Goal: Information Seeking & Learning: Learn about a topic

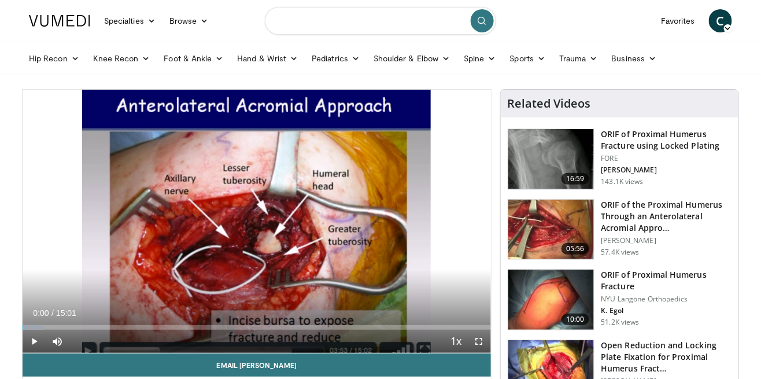
click at [350, 25] on input "Search topics, interventions" at bounding box center [380, 21] width 231 height 28
type input "**********"
click at [489, 20] on button "submit" at bounding box center [482, 20] width 23 height 23
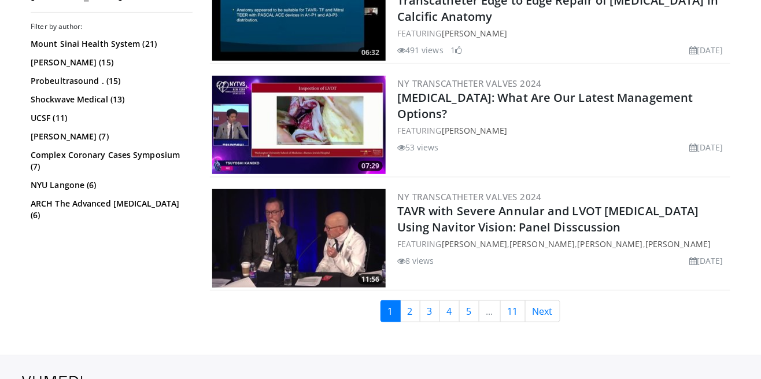
scroll to position [2898, 0]
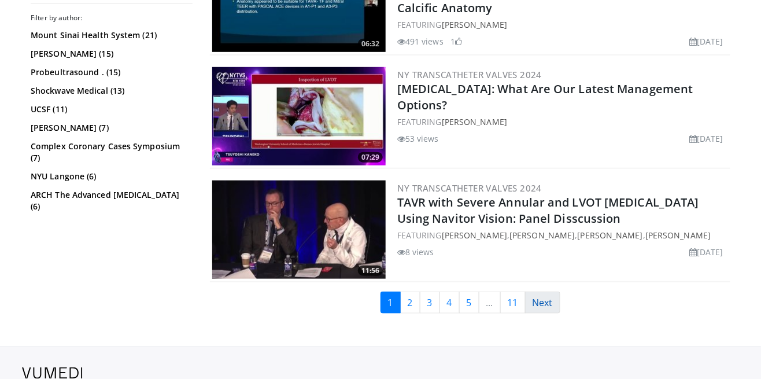
click at [545, 296] on link "Next" at bounding box center [542, 302] width 35 height 22
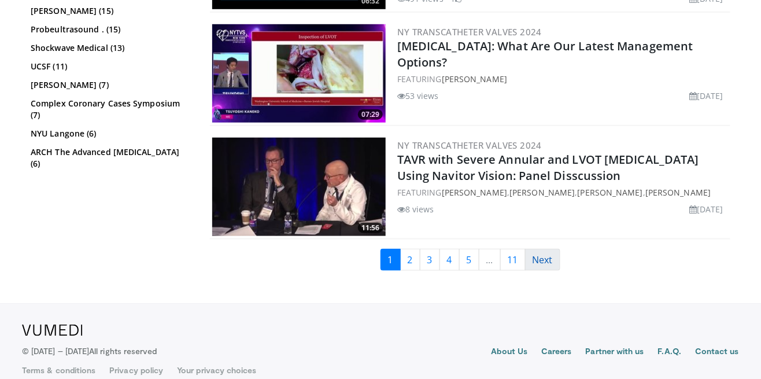
scroll to position [2950, 0]
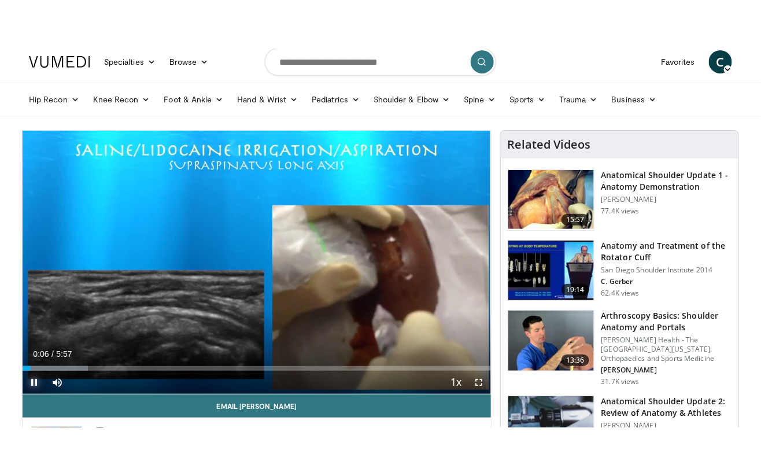
scroll to position [9, 0]
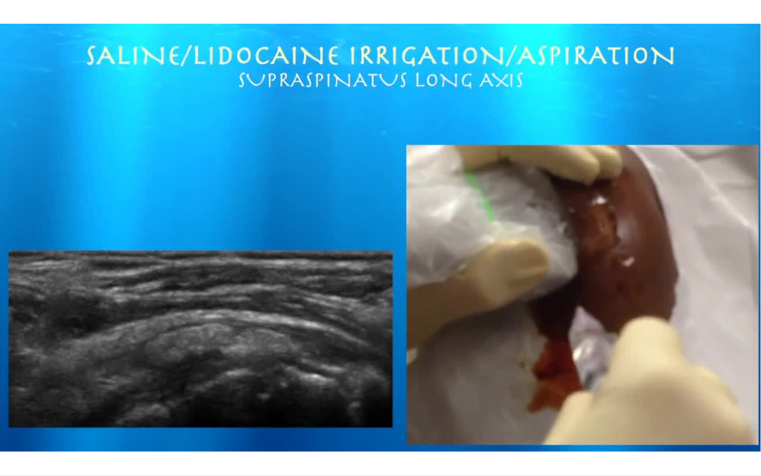
click at [621, 298] on div "10 seconds Tap to unmute" at bounding box center [380, 237] width 761 height 475
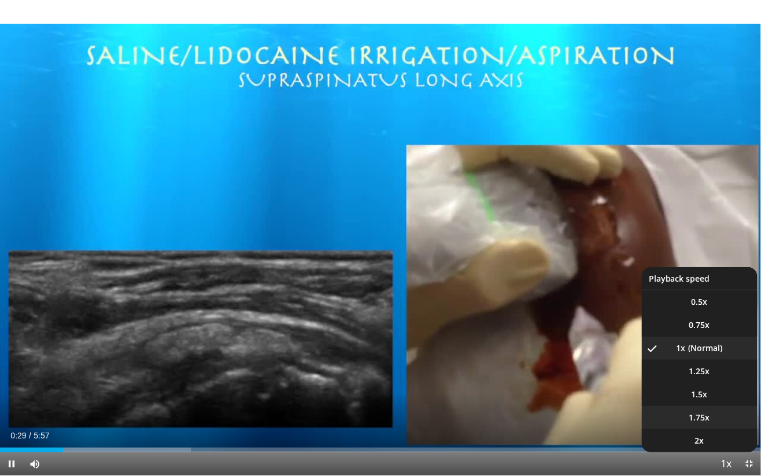
click at [729, 378] on li "1.75x" at bounding box center [700, 417] width 116 height 23
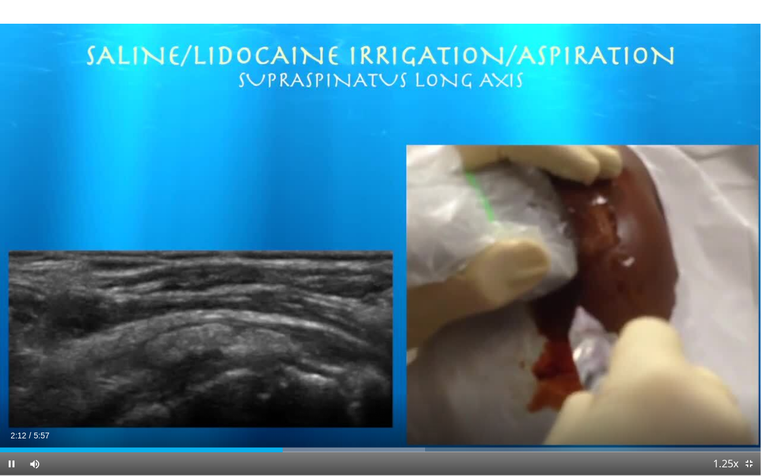
click at [156, 263] on div "10 seconds Tap to unmute" at bounding box center [380, 237] width 761 height 475
click at [152, 264] on div "10 seconds Tap to unmute" at bounding box center [380, 237] width 761 height 475
click at [119, 276] on div "10 seconds Tap to unmute" at bounding box center [380, 237] width 761 height 475
click at [116, 276] on div "10 seconds Tap to unmute" at bounding box center [380, 237] width 761 height 475
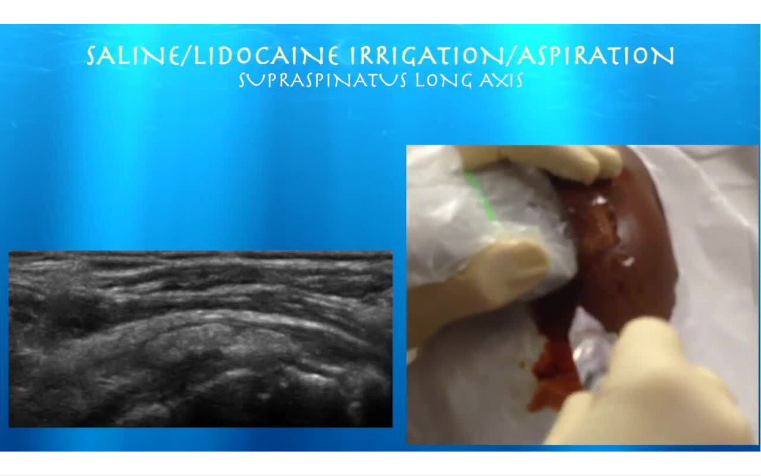
click at [121, 286] on div "10 seconds Tap to unmute" at bounding box center [380, 237] width 761 height 475
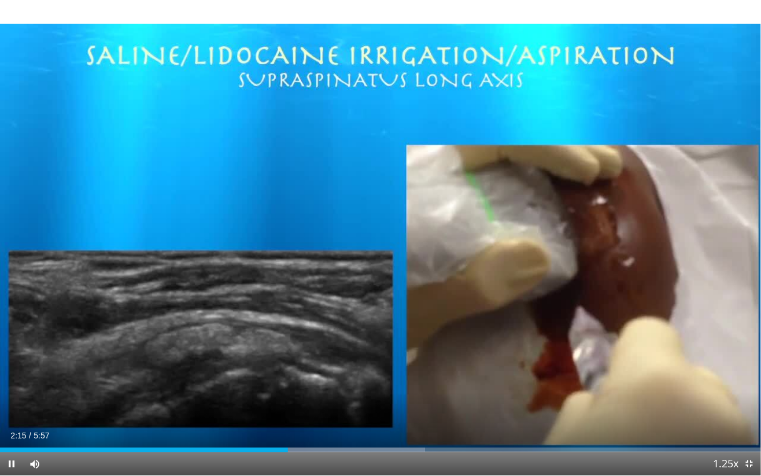
click at [124, 268] on div "10 seconds Tap to unmute" at bounding box center [380, 237] width 761 height 475
click at [117, 271] on div "10 seconds Tap to unmute" at bounding box center [380, 237] width 761 height 475
click at [112, 267] on div "10 seconds Tap to unmute" at bounding box center [380, 237] width 761 height 475
click at [112, 269] on div "10 seconds Tap to unmute" at bounding box center [380, 237] width 761 height 475
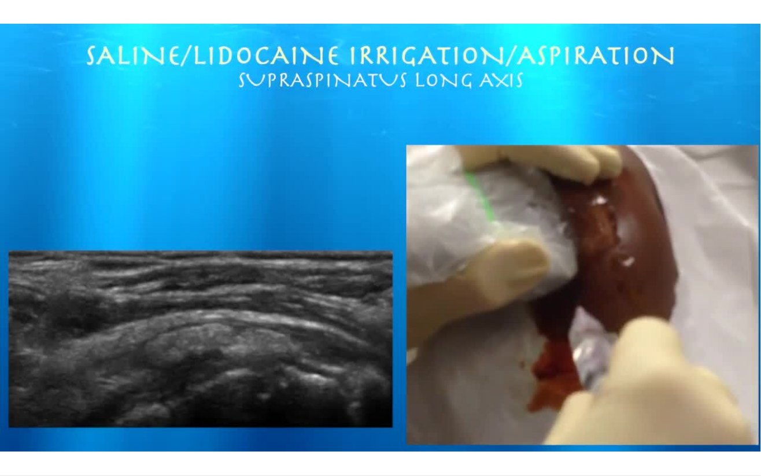
click at [109, 266] on div "10 seconds Tap to unmute" at bounding box center [380, 237] width 761 height 475
click at [105, 263] on div "10 seconds Tap to unmute" at bounding box center [380, 237] width 761 height 475
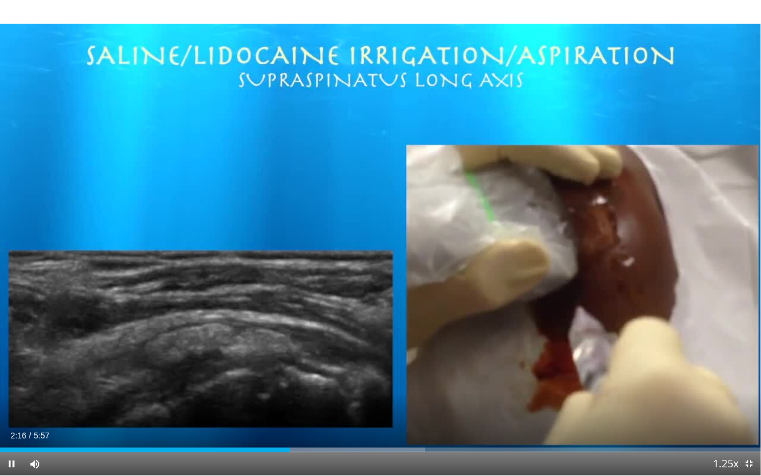
click at [105, 259] on div "10 seconds Tap to unmute" at bounding box center [380, 237] width 761 height 475
click at [98, 255] on div "10 seconds Tap to unmute" at bounding box center [380, 237] width 761 height 475
click at [23, 222] on div "10 seconds Tap to unmute" at bounding box center [380, 237] width 761 height 475
click at [35, 228] on div "10 seconds Tap to unmute" at bounding box center [380, 237] width 761 height 475
click at [33, 224] on div "10 seconds Tap to unmute" at bounding box center [380, 237] width 761 height 475
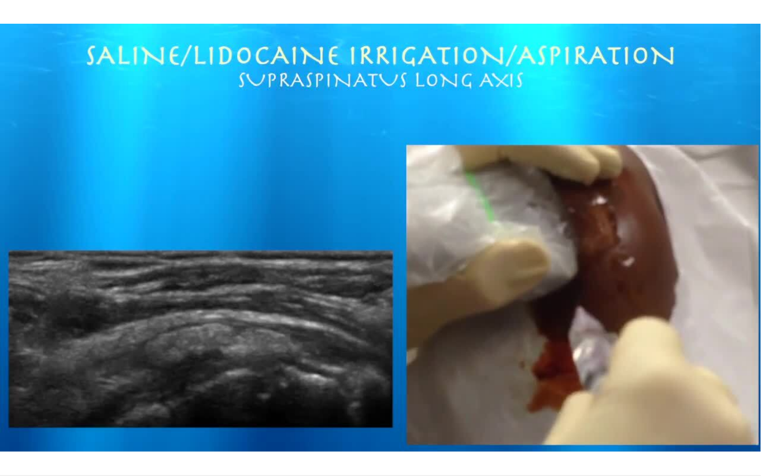
click at [58, 233] on div "10 seconds Tap to unmute" at bounding box center [380, 237] width 761 height 475
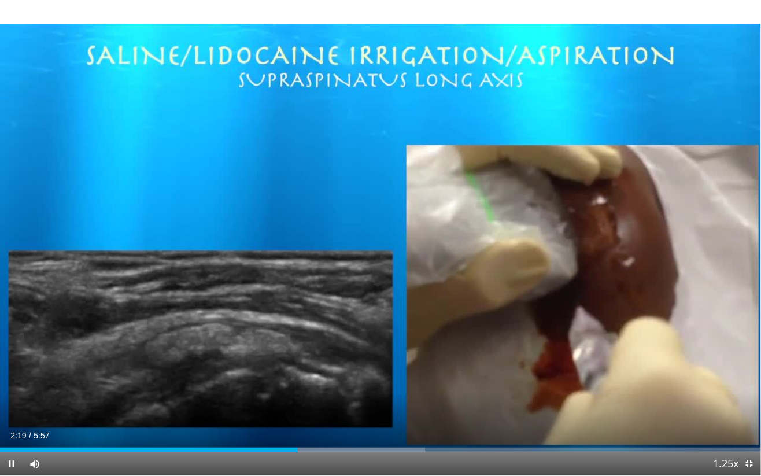
click at [226, 378] on div "Current Time 2:19 / Duration 5:57 Pause Skip Backward Skip Forward Mute Loaded …" at bounding box center [380, 463] width 761 height 23
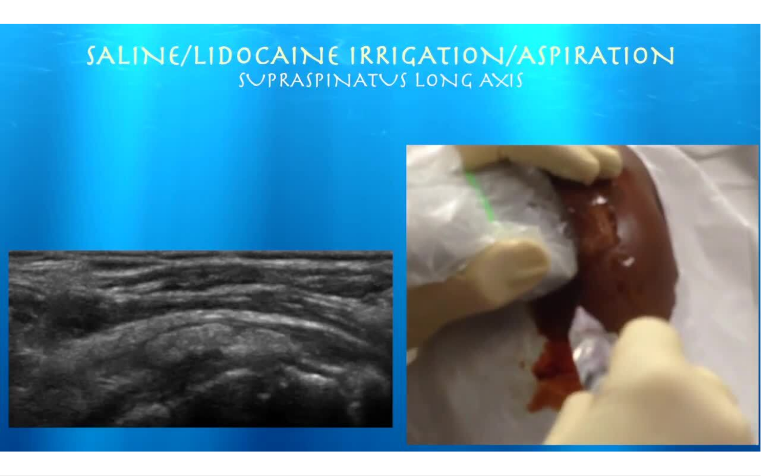
click at [300, 378] on div "10 seconds Tap to unmute" at bounding box center [380, 237] width 761 height 475
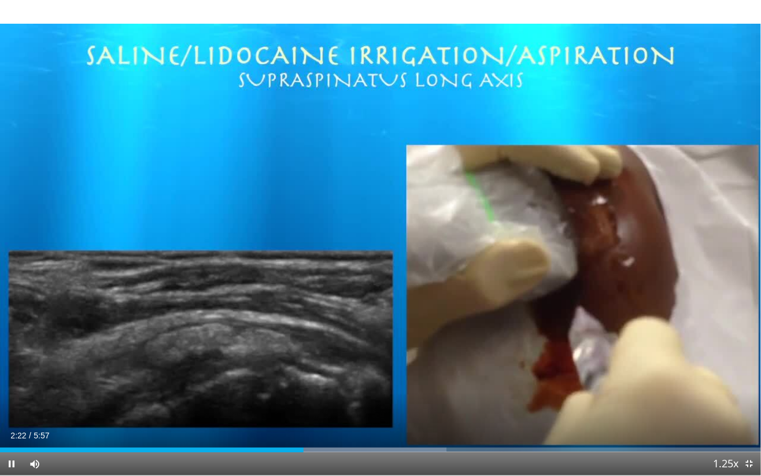
click at [299, 378] on div "Current Time 2:22 / Duration 5:57 Pause Skip Backward Skip Forward Mute Loaded …" at bounding box center [380, 463] width 761 height 23
click at [374, 334] on div "10 seconds Tap to unmute" at bounding box center [380, 237] width 761 height 475
click at [401, 304] on div "10 seconds Tap to unmute" at bounding box center [380, 237] width 761 height 475
click at [398, 319] on div "10 seconds Tap to unmute" at bounding box center [380, 237] width 761 height 475
click at [10, 378] on span "Video Player" at bounding box center [11, 463] width 23 height 23
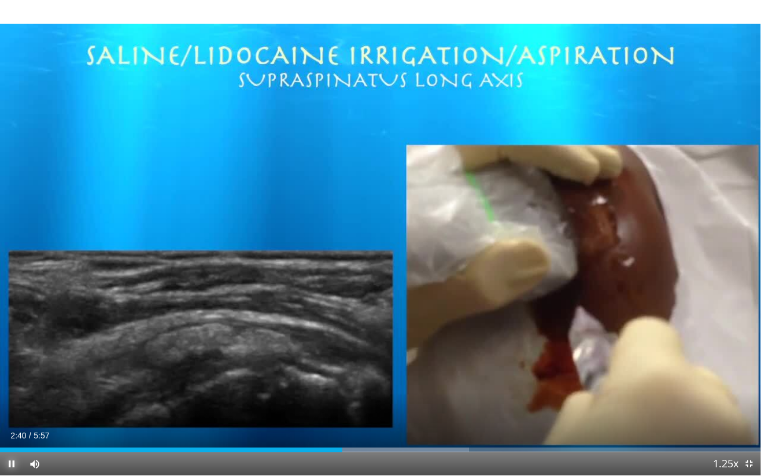
click at [20, 378] on span "Video Player" at bounding box center [11, 463] width 23 height 23
click at [46, 378] on div "Volume Level" at bounding box center [46, 464] width 0 height 4
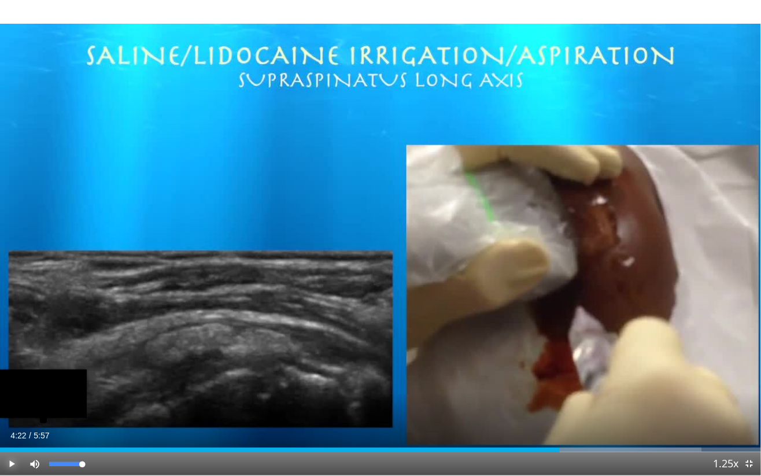
click at [553, 378] on div "Loaded : 92.15% 4:22" at bounding box center [380, 446] width 761 height 11
click at [518, 378] on div "Current Time 4:19 / Duration 5:57 Play Skip Backward Skip Forward Mute 100% Loa…" at bounding box center [380, 463] width 761 height 23
click at [551, 363] on div "10 seconds Tap to unmute" at bounding box center [380, 237] width 761 height 475
click at [513, 378] on div "Progress Bar" at bounding box center [597, 450] width 207 height 5
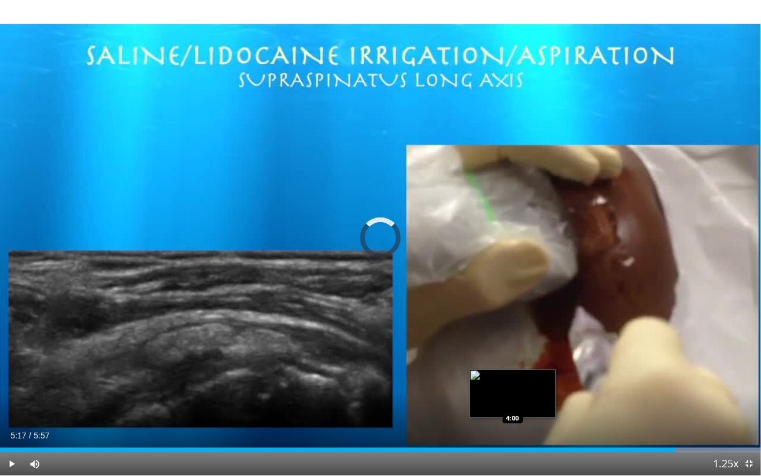
click at [677, 378] on div "Progress Bar" at bounding box center [659, 450] width 203 height 5
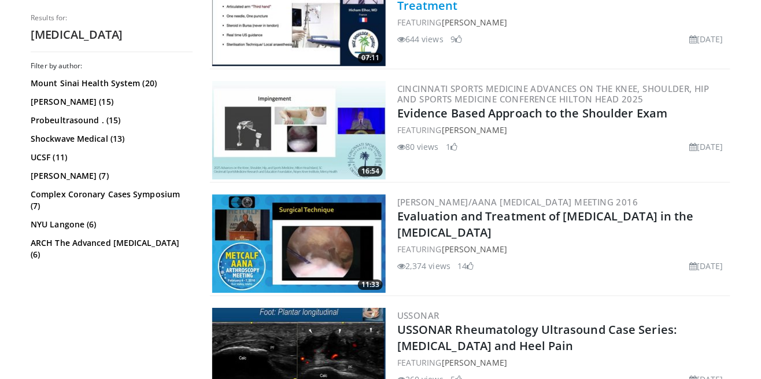
scroll to position [2341, 0]
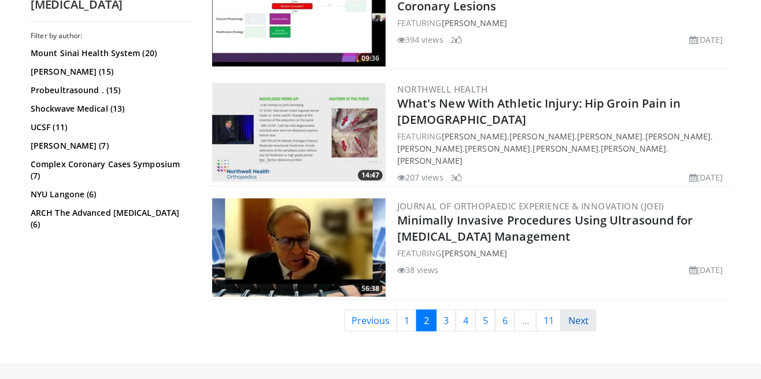
click at [578, 309] on link "Next" at bounding box center [578, 320] width 35 height 22
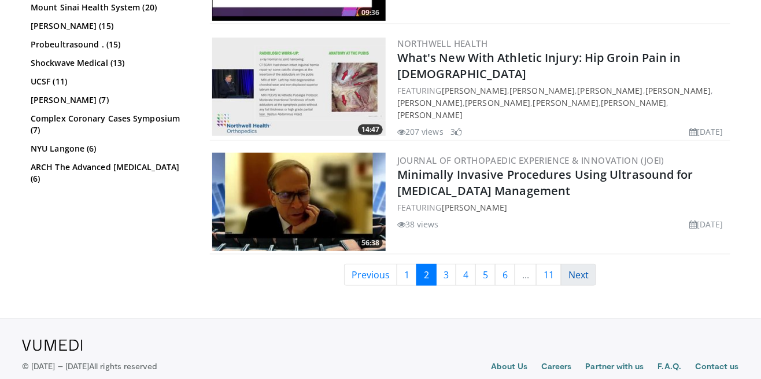
scroll to position [2845, 0]
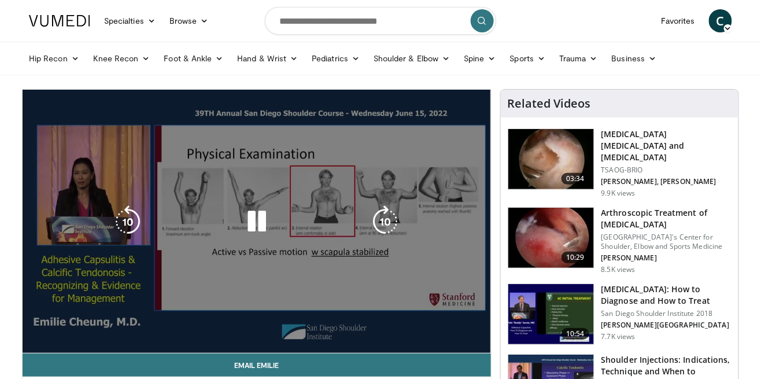
click at [444, 280] on div "10 seconds Tap to unmute" at bounding box center [257, 221] width 468 height 263
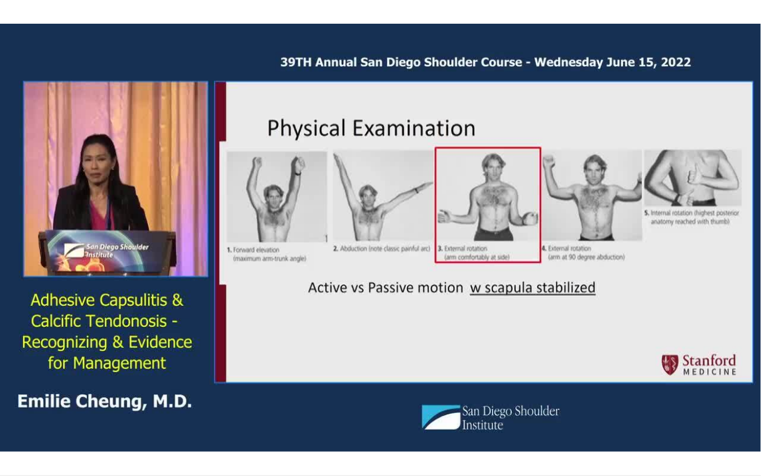
click at [712, 377] on div "10 seconds Tap to unmute" at bounding box center [380, 237] width 761 height 475
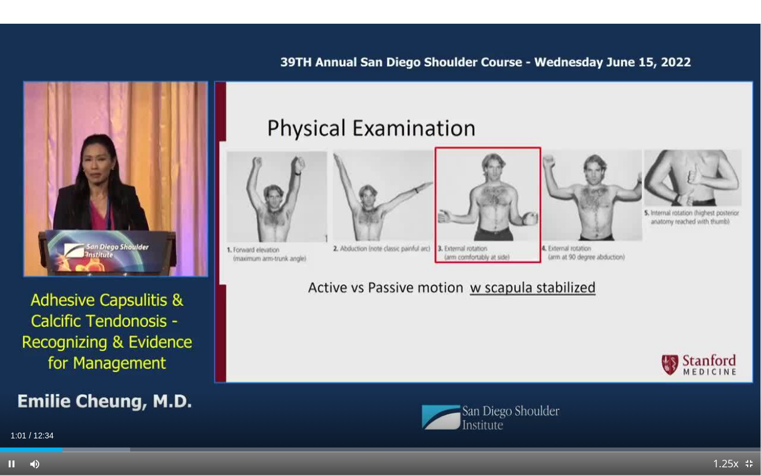
click at [234, 378] on div "Current Time 1:01 / Duration 12:34 Pause Skip Backward Skip Forward Mute Loaded…" at bounding box center [380, 463] width 761 height 23
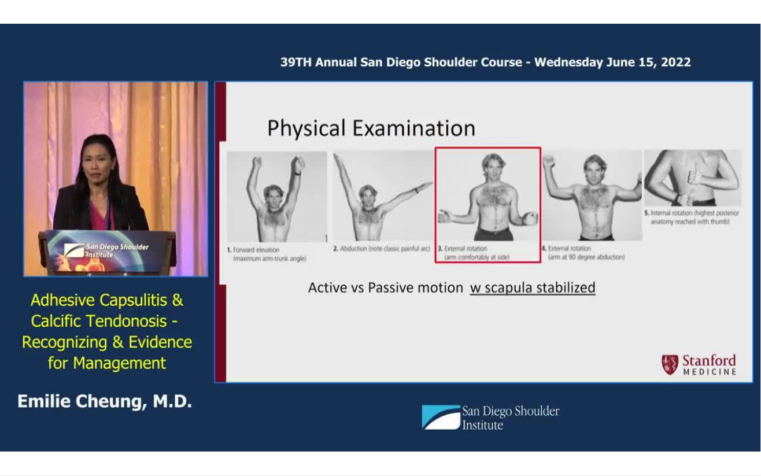
click at [232, 378] on div "10 seconds Tap to unmute" at bounding box center [380, 237] width 761 height 475
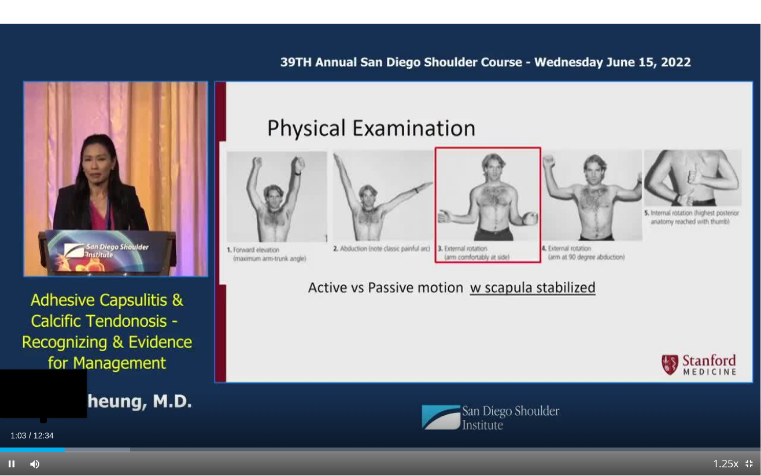
click at [255, 378] on div "Loaded : 17.08% 01:04" at bounding box center [380, 446] width 761 height 11
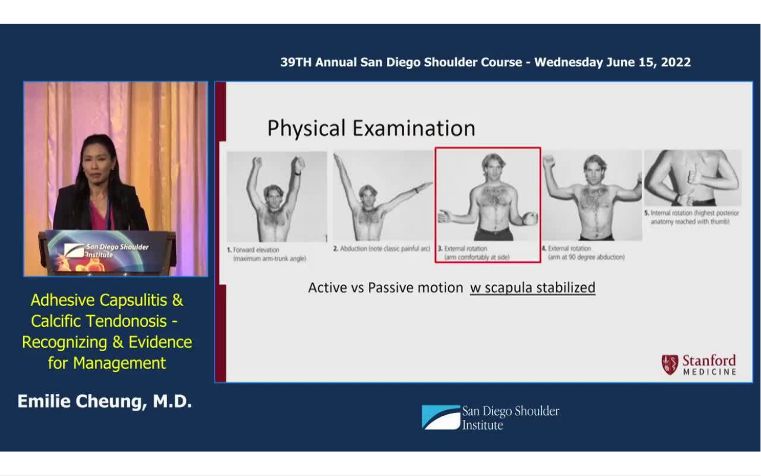
click at [396, 369] on div "10 seconds Tap to unmute" at bounding box center [380, 237] width 761 height 475
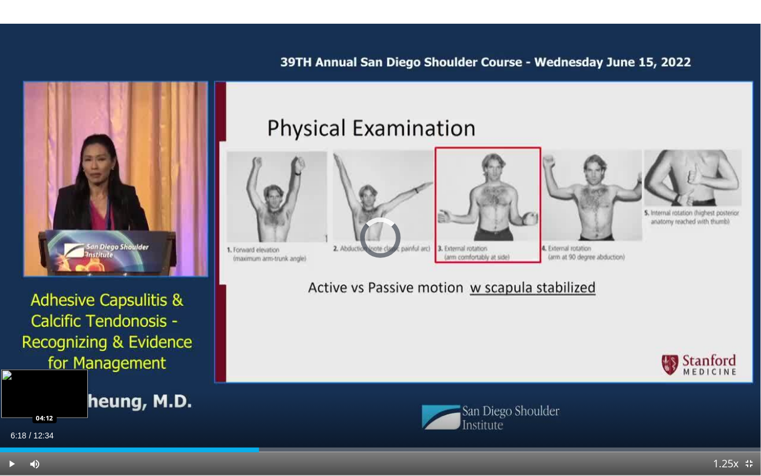
click at [382, 378] on div "Loaded : 0.00% 04:17 04:12" at bounding box center [380, 446] width 761 height 11
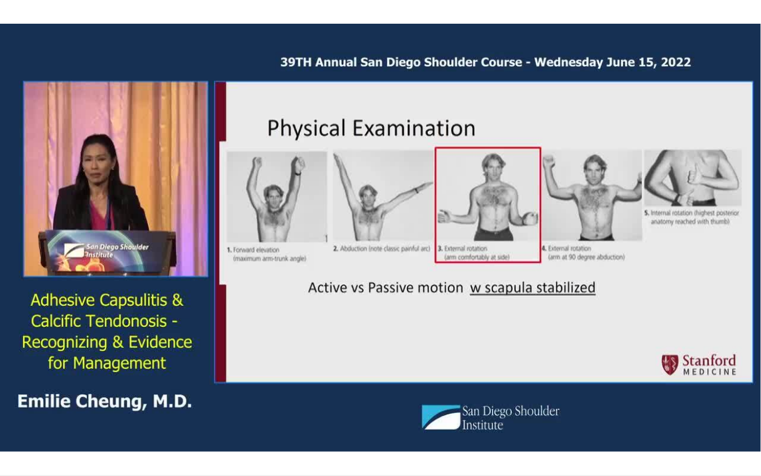
click at [475, 378] on div "10 seconds Tap to unmute" at bounding box center [380, 237] width 761 height 475
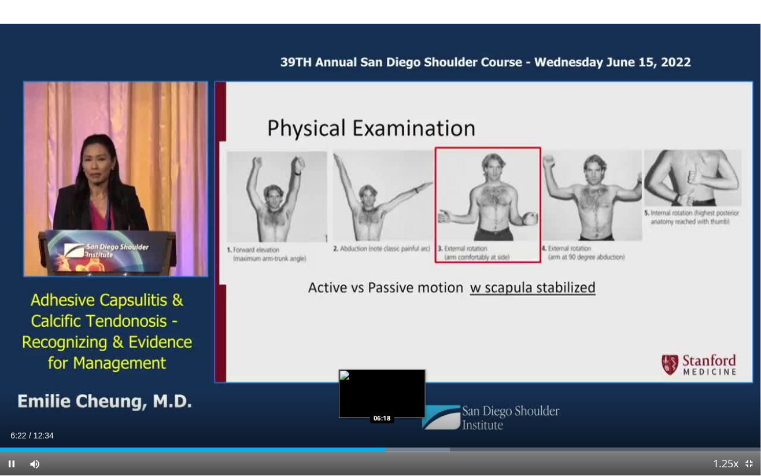
click at [430, 378] on div "Progress Bar" at bounding box center [415, 450] width 70 height 5
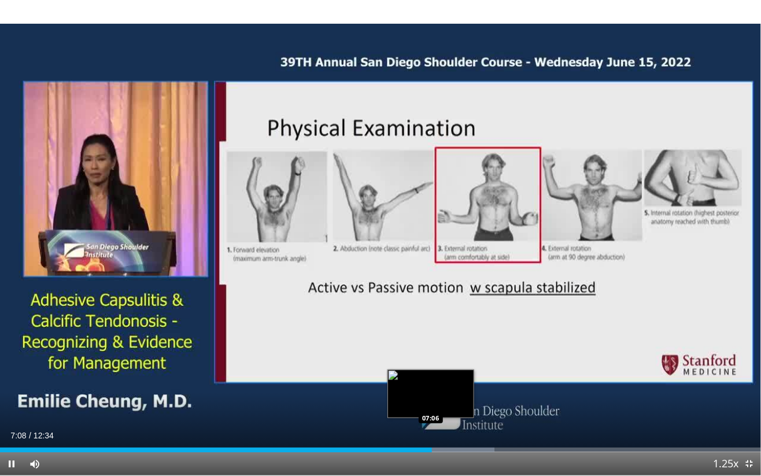
click at [460, 378] on div "Loaded : 64.94% 07:08 07:06" at bounding box center [380, 446] width 761 height 11
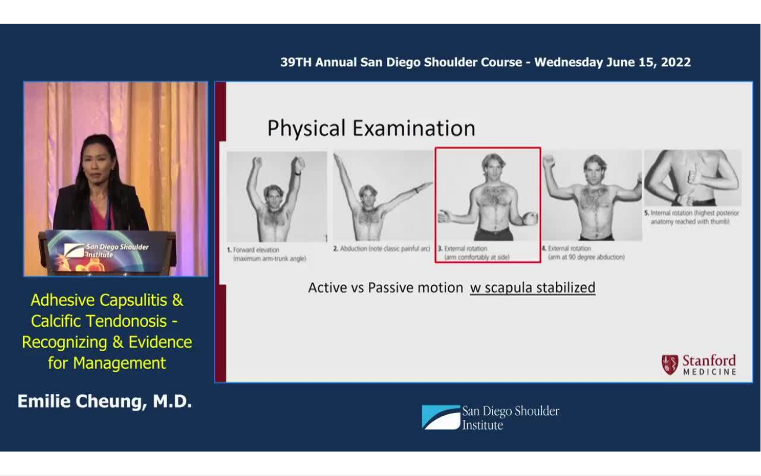
click at [547, 376] on div "10 seconds Tap to unmute" at bounding box center [380, 237] width 761 height 475
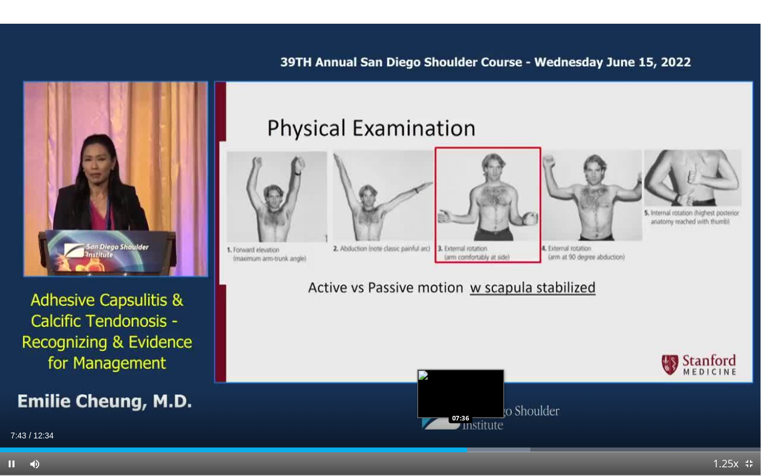
click at [494, 378] on div "Progress Bar" at bounding box center [482, 450] width 95 height 5
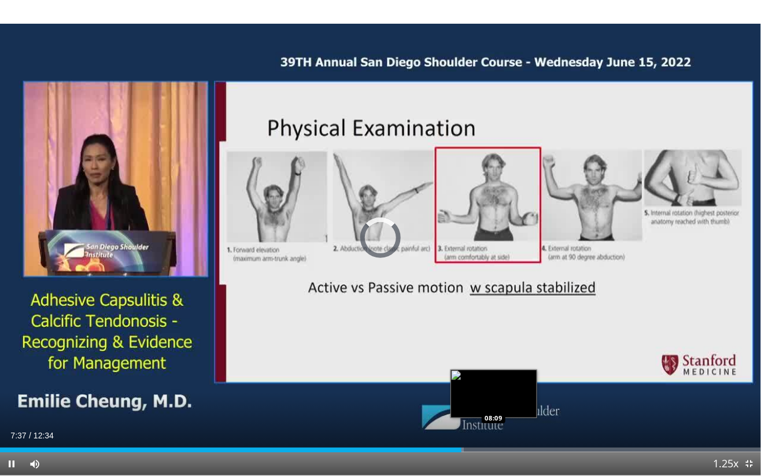
click at [462, 378] on div "Loaded : 60.96% 07:37 08:09" at bounding box center [380, 446] width 761 height 11
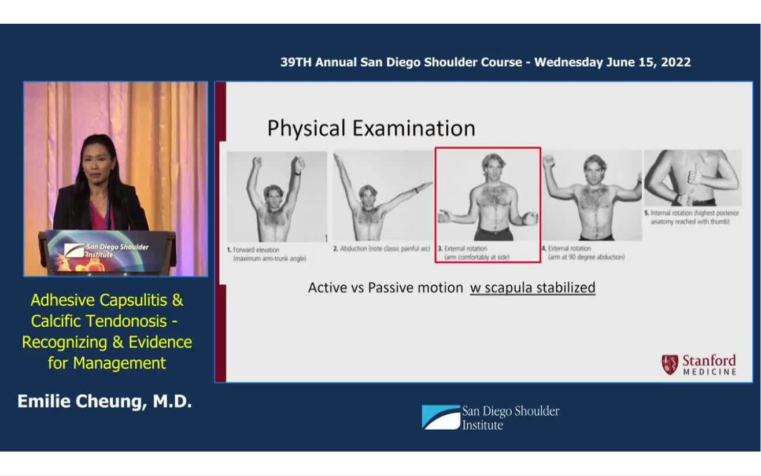
click at [491, 378] on div "10 seconds Tap to unmute" at bounding box center [380, 237] width 761 height 475
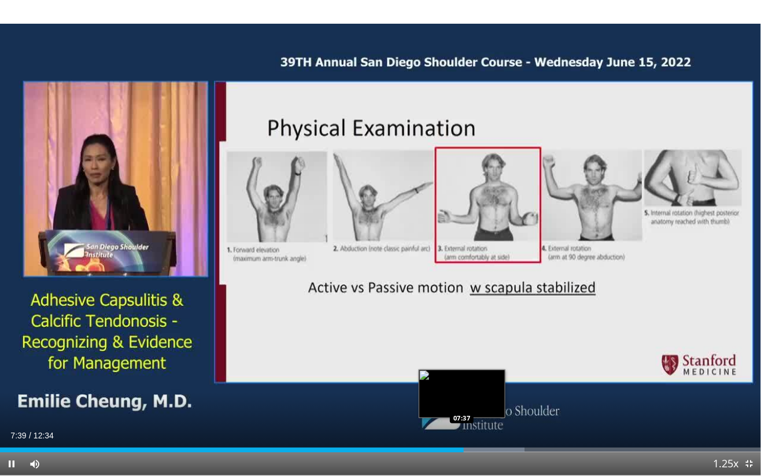
click at [460, 378] on div "Progress Bar" at bounding box center [492, 450] width 64 height 5
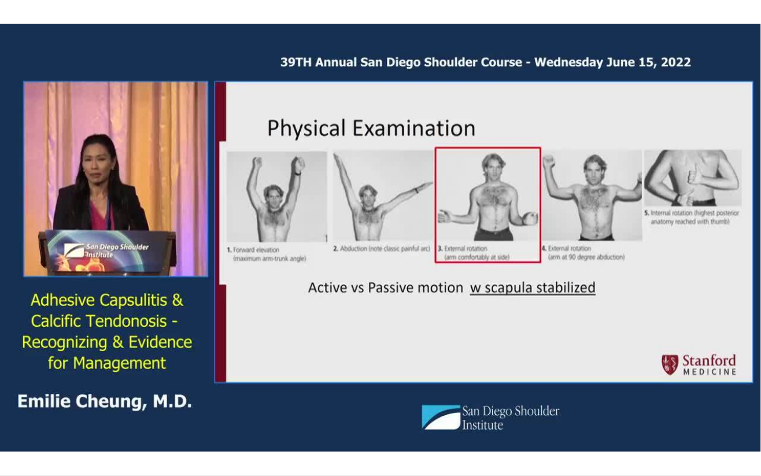
click at [517, 350] on div "10 seconds Tap to unmute" at bounding box center [380, 237] width 761 height 475
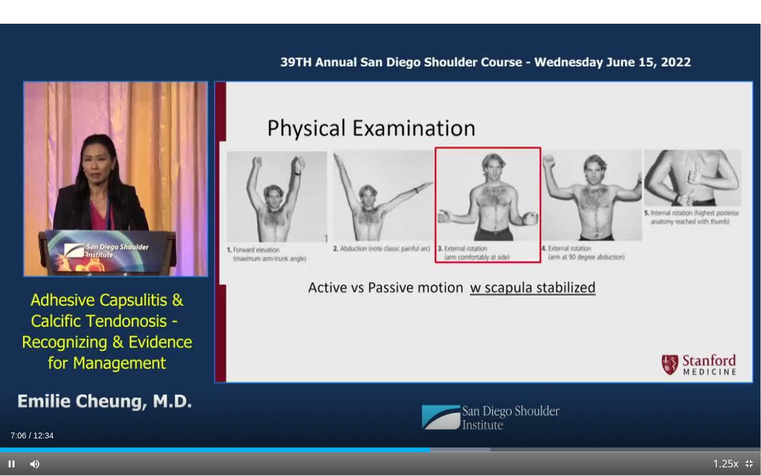
click at [714, 254] on div "10 seconds Tap to unmute" at bounding box center [380, 237] width 761 height 475
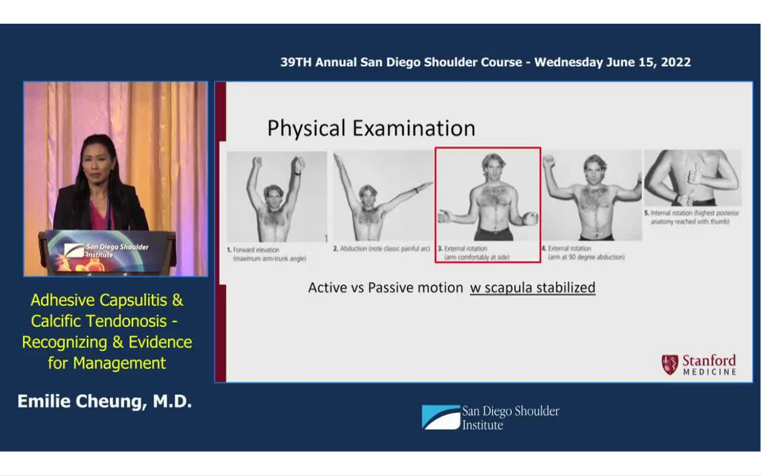
click at [715, 249] on div "10 seconds Tap to unmute" at bounding box center [380, 237] width 761 height 475
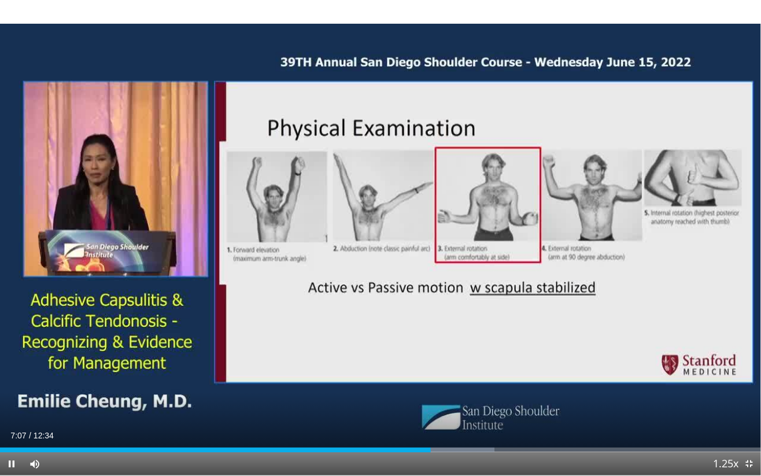
click at [709, 250] on div "10 seconds Tap to unmute" at bounding box center [380, 237] width 761 height 475
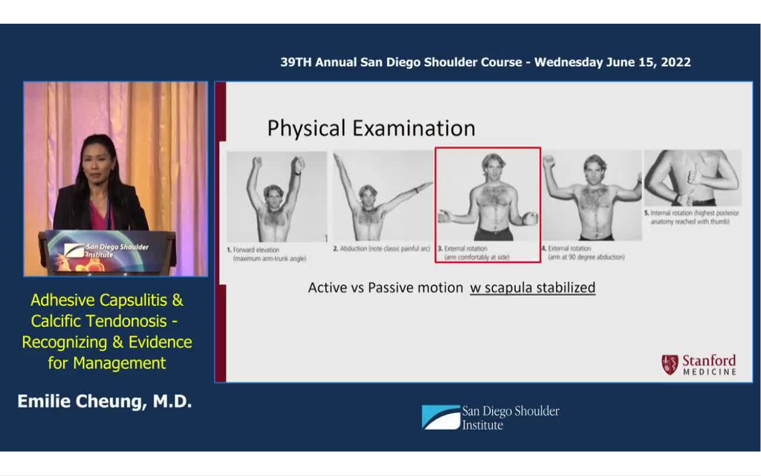
click at [710, 251] on div "10 seconds Tap to unmute" at bounding box center [380, 237] width 761 height 475
click at [711, 249] on div "10 seconds Tap to unmute" at bounding box center [380, 237] width 761 height 475
click at [382, 244] on div "10 seconds Tap to unmute" at bounding box center [380, 237] width 761 height 475
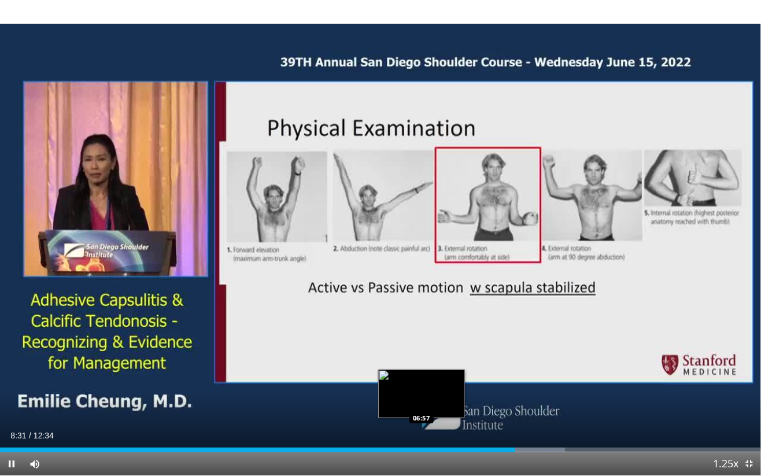
click at [13, 378] on div "08:31" at bounding box center [257, 450] width 515 height 5
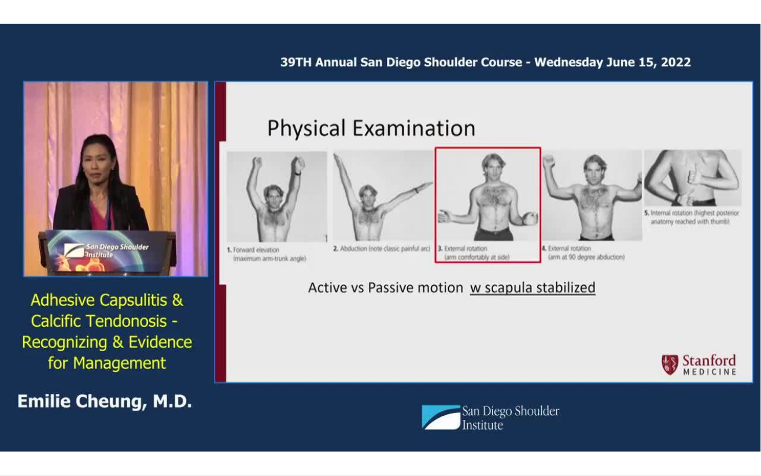
click at [457, 308] on div "10 seconds Tap to unmute" at bounding box center [380, 237] width 761 height 475
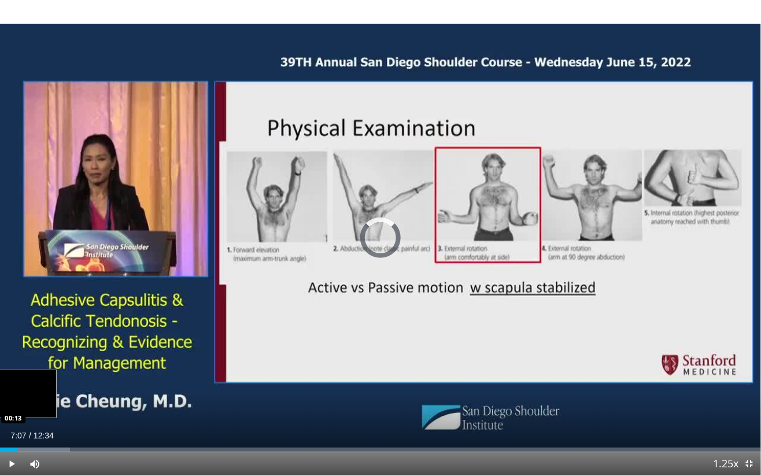
click at [431, 378] on div "Loaded : 9.19% 00:17 00:13" at bounding box center [380, 450] width 761 height 5
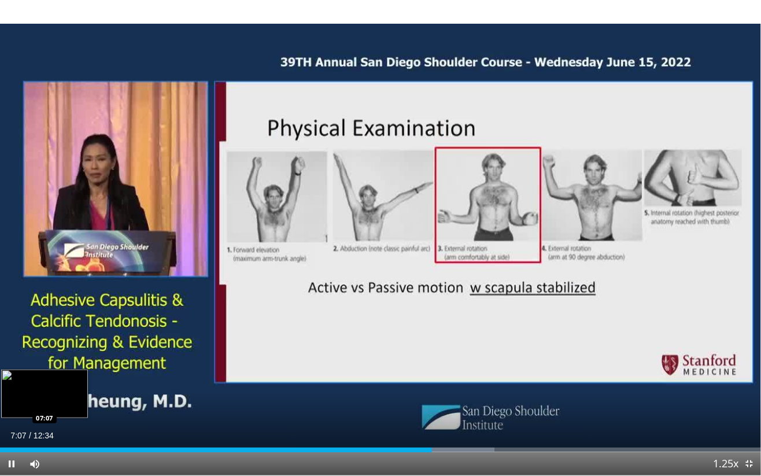
click at [473, 378] on div "Progress Bar" at bounding box center [462, 450] width 64 height 5
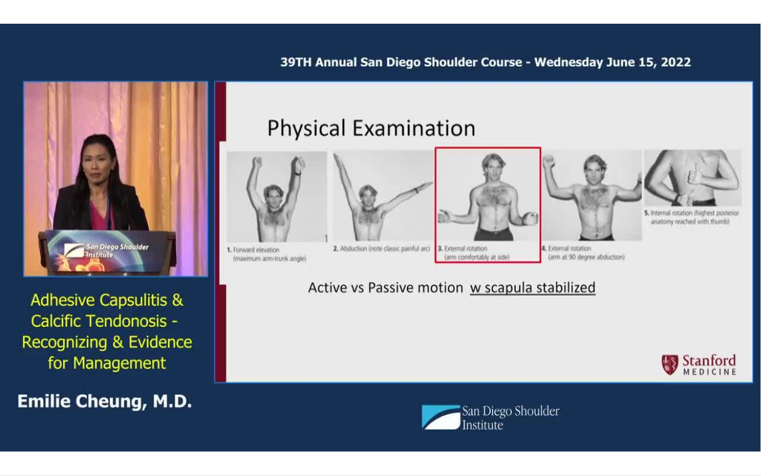
click at [496, 378] on div "10 seconds Tap to unmute" at bounding box center [380, 237] width 761 height 475
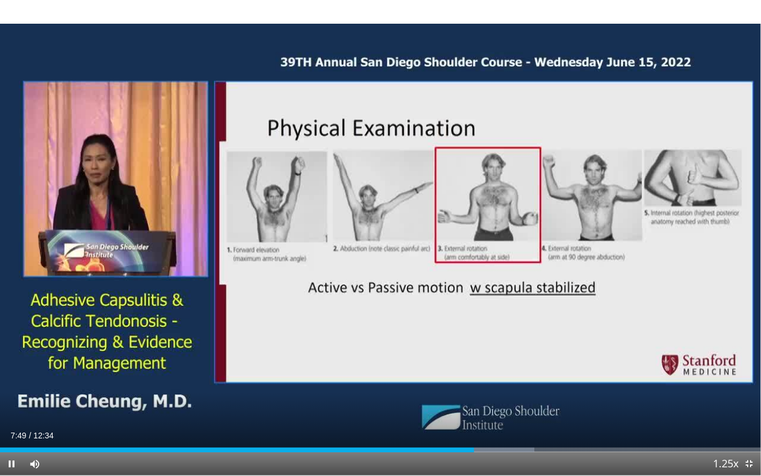
click at [496, 378] on div "Current Time 7:49 / Duration 12:34 Pause Skip Backward Skip Forward Mute Loaded…" at bounding box center [380, 463] width 761 height 23
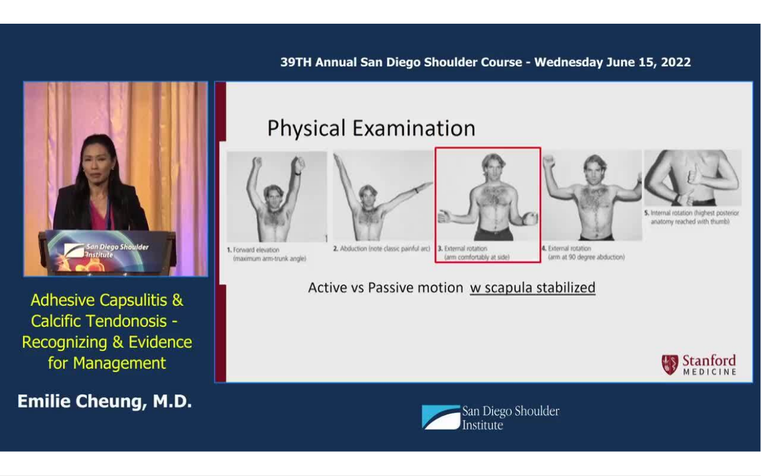
click at [548, 308] on div "10 seconds Tap to unmute" at bounding box center [380, 237] width 761 height 475
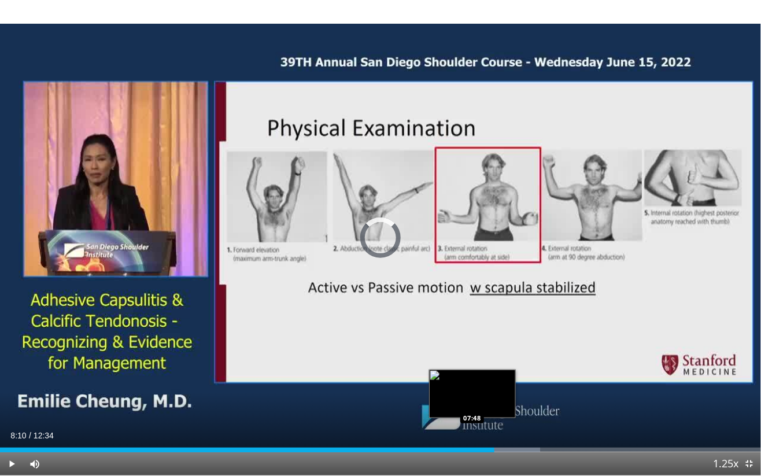
click at [495, 378] on div "Progress Bar" at bounding box center [492, 450] width 95 height 5
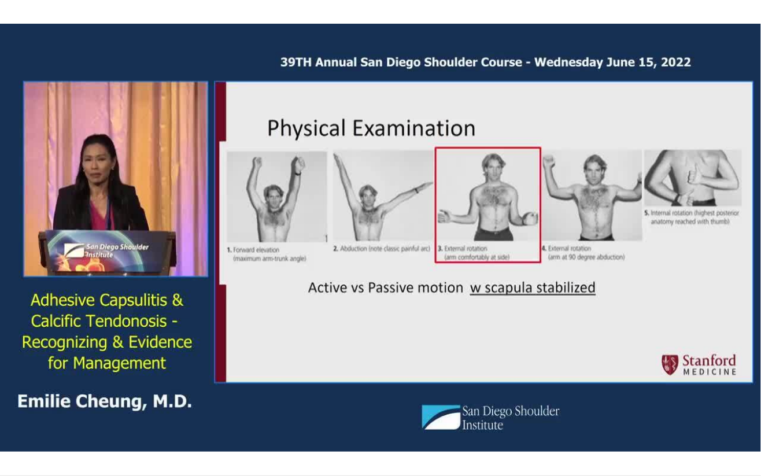
click at [512, 378] on div "10 seconds Tap to unmute" at bounding box center [380, 237] width 761 height 475
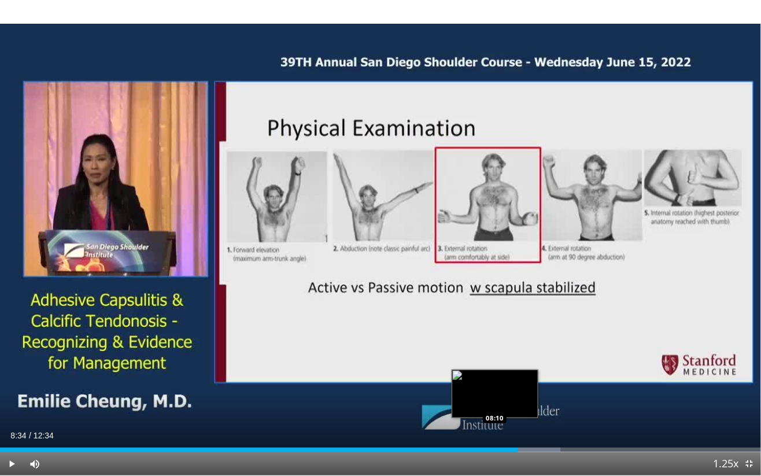
click at [519, 378] on div "Progress Bar" at bounding box center [512, 450] width 95 height 5
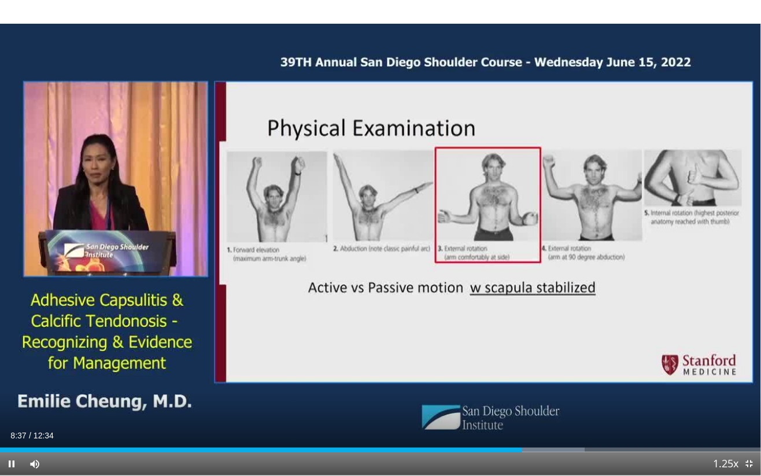
click at [544, 378] on div "Current Time 8:37 / Duration 12:34 Pause Skip Backward Skip Forward Mute Loaded…" at bounding box center [380, 463] width 761 height 23
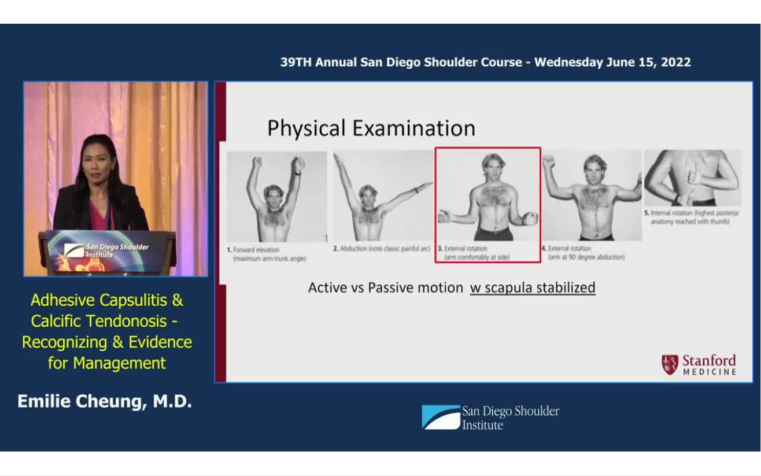
click at [548, 378] on div "10 seconds Tap to unmute" at bounding box center [380, 237] width 761 height 475
click at [585, 375] on div "10 seconds Tap to unmute" at bounding box center [380, 237] width 761 height 475
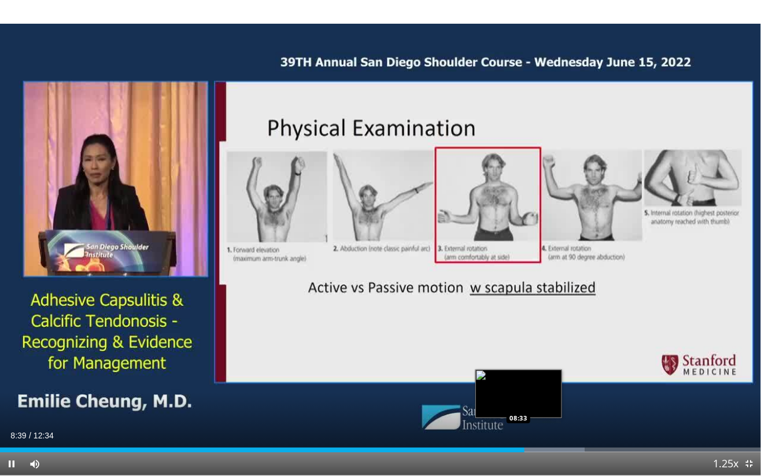
click at [537, 378] on div "Progress Bar" at bounding box center [537, 450] width 95 height 5
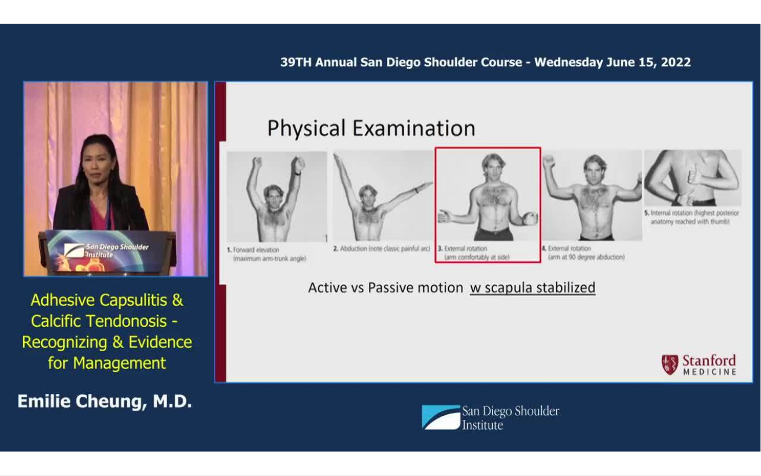
click at [588, 378] on div "10 seconds Tap to unmute" at bounding box center [380, 237] width 761 height 475
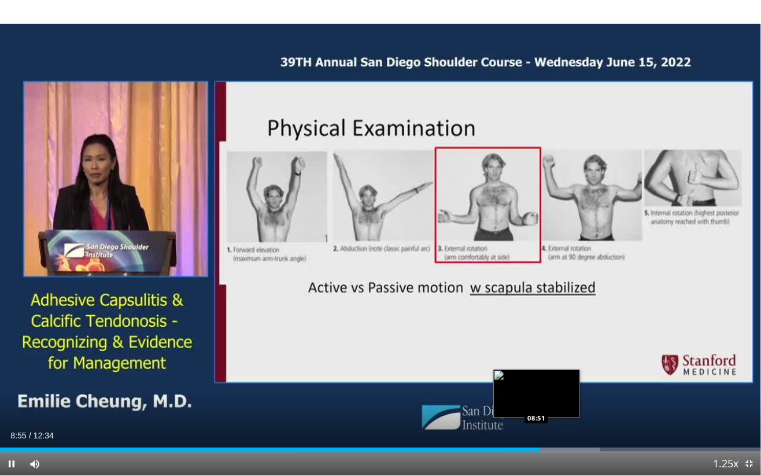
click at [558, 378] on div "Loaded : 78.87% 08:55 08:51" at bounding box center [380, 446] width 761 height 11
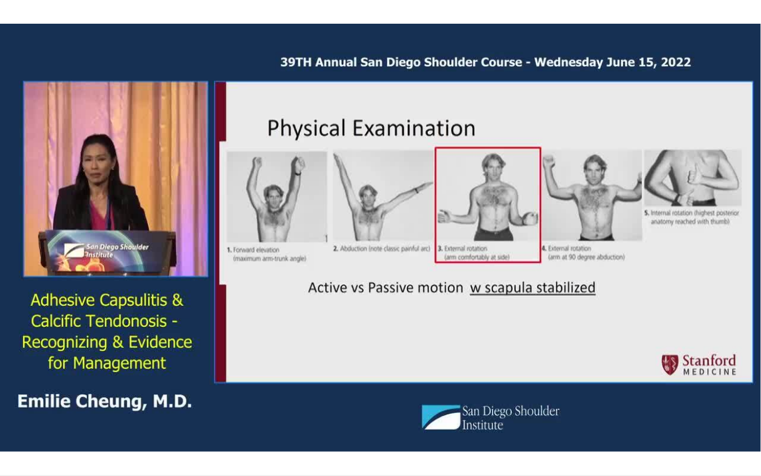
click at [633, 357] on div "10 seconds Tap to unmute" at bounding box center [380, 237] width 761 height 475
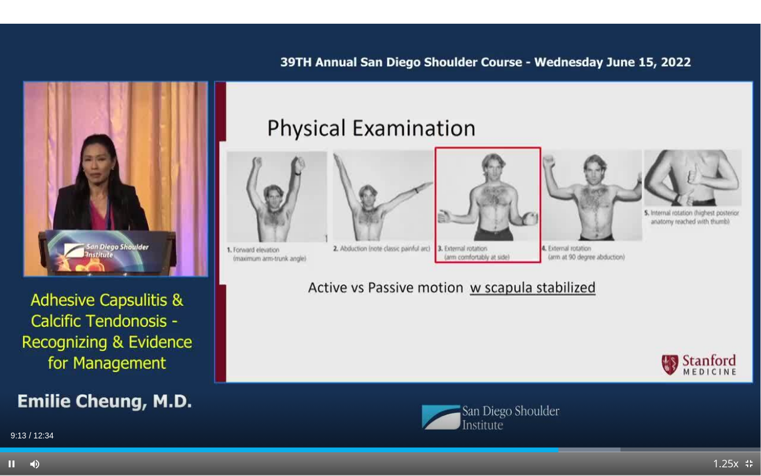
click at [580, 378] on div "Current Time 9:13 / Duration 12:34 Pause Skip Backward Skip Forward Mute Loaded…" at bounding box center [380, 463] width 761 height 23
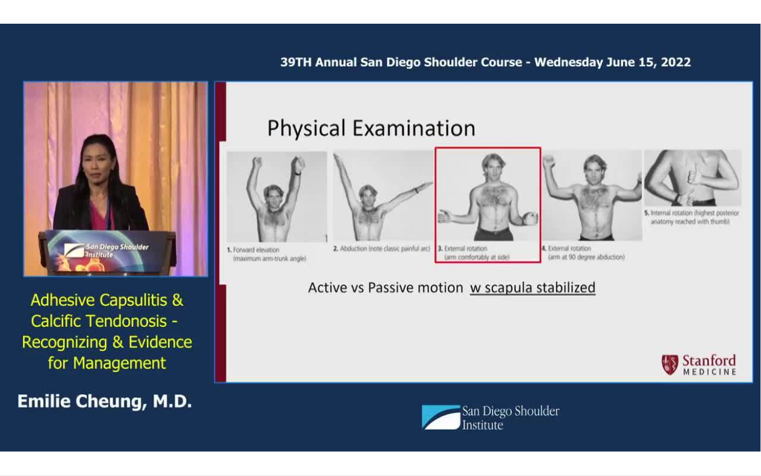
click at [604, 378] on div "10 seconds Tap to unmute" at bounding box center [380, 237] width 761 height 475
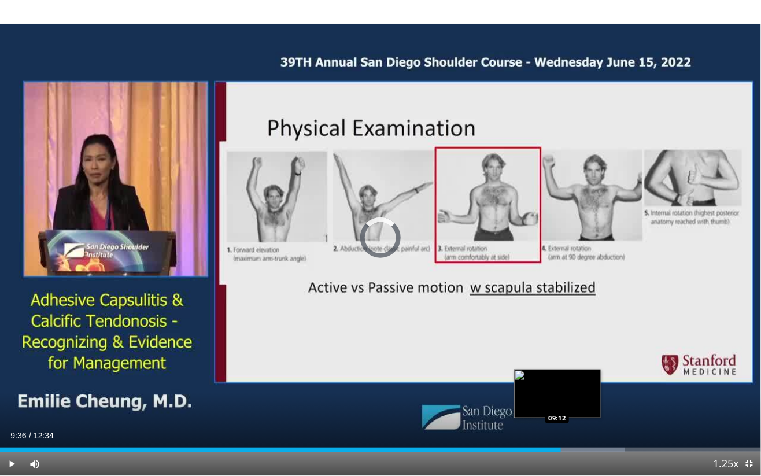
click at [581, 378] on div "Loaded : 82.16% 09:16 09:12" at bounding box center [380, 446] width 761 height 11
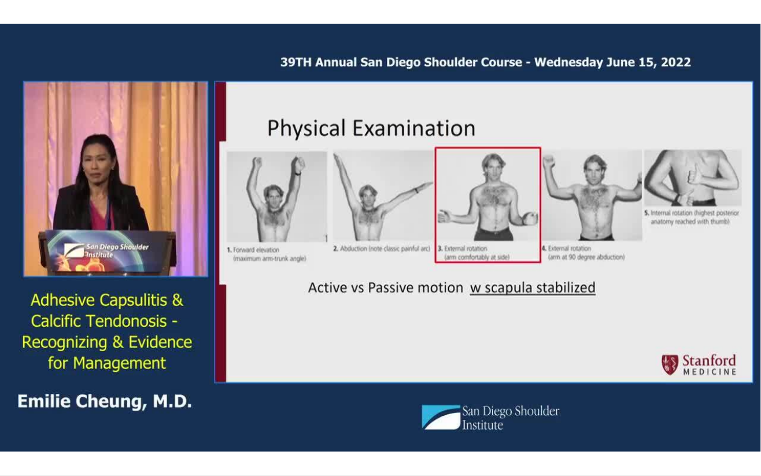
click at [429, 264] on div "10 seconds Tap to unmute" at bounding box center [380, 237] width 761 height 475
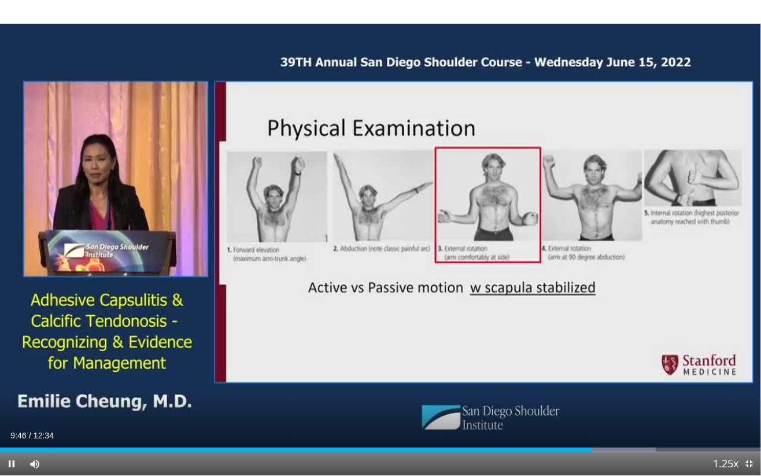
click at [610, 378] on div "Current Time 9:46 / Duration 12:34 Pause Skip Backward Skip Forward Mute Loaded…" at bounding box center [380, 463] width 761 height 23
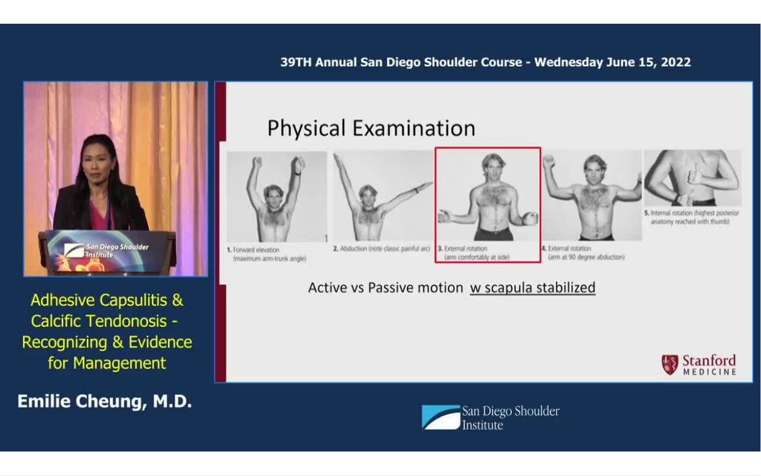
click at [674, 372] on div "10 seconds Tap to unmute" at bounding box center [380, 237] width 761 height 475
click at [730, 378] on div "10 seconds Tap to unmute" at bounding box center [380, 237] width 761 height 475
click at [708, 350] on div "10 seconds Tap to unmute" at bounding box center [380, 237] width 761 height 475
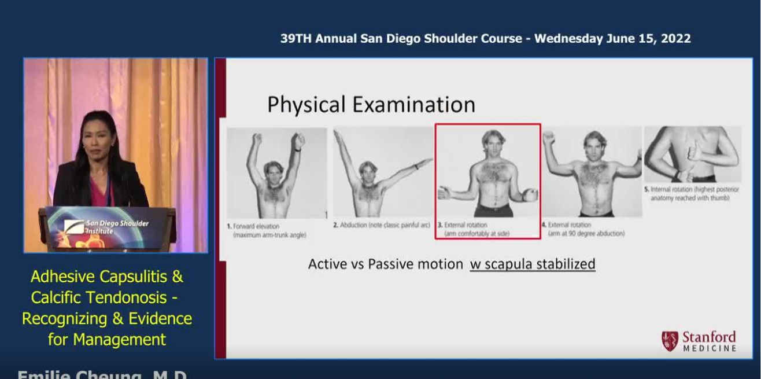
scroll to position [451, 0]
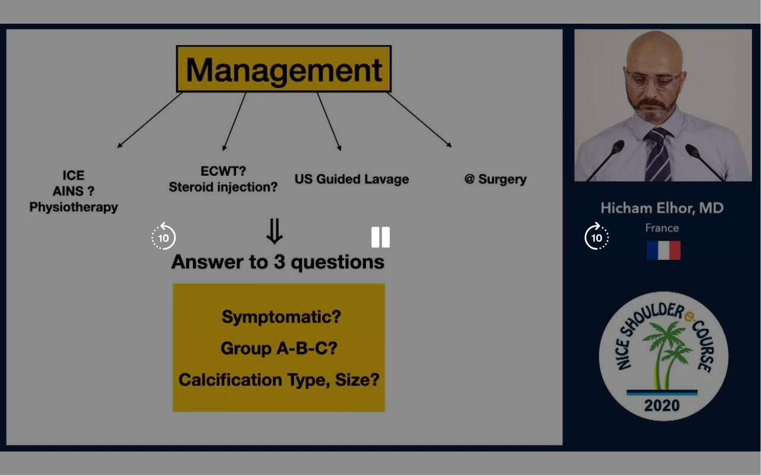
click at [396, 243] on icon "Video Player" at bounding box center [380, 238] width 32 height 32
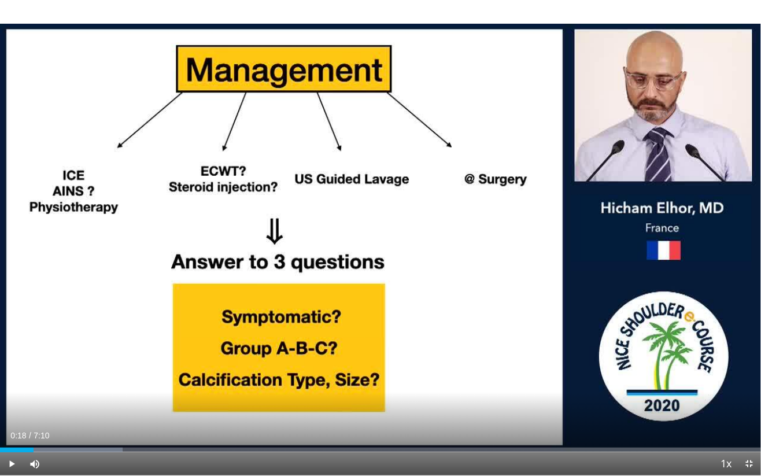
click at [381, 275] on div "10 seconds Tap to unmute" at bounding box center [380, 237] width 761 height 475
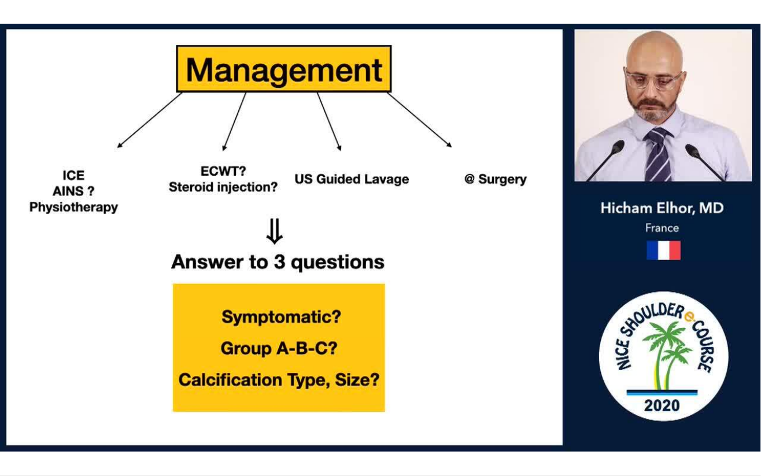
click at [116, 239] on div "10 seconds Tap to unmute" at bounding box center [380, 237] width 761 height 475
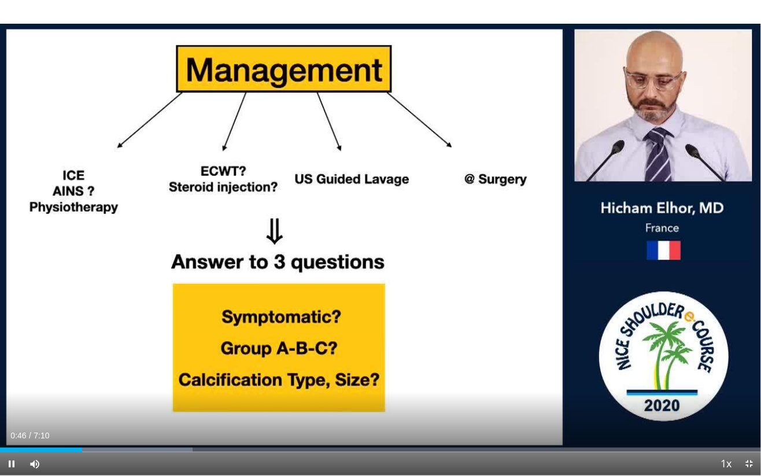
click at [68, 248] on div "10 seconds Tap to unmute" at bounding box center [380, 237] width 761 height 475
click at [68, 253] on div "10 seconds Tap to unmute" at bounding box center [380, 237] width 761 height 475
click at [28, 300] on div "10 seconds Tap to unmute" at bounding box center [380, 237] width 761 height 475
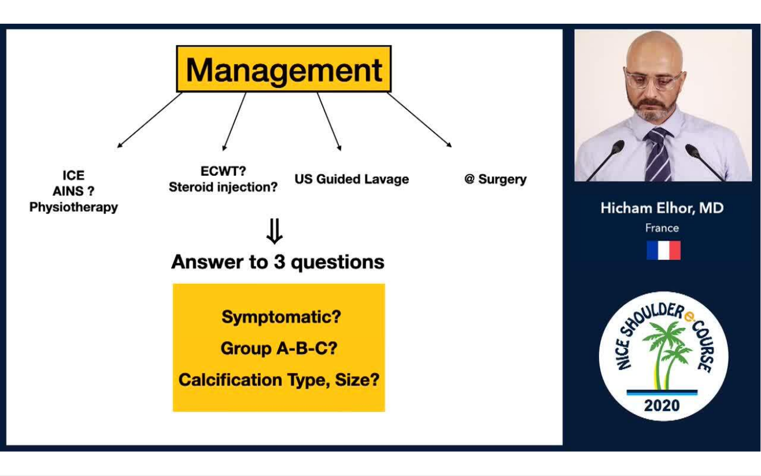
click at [444, 316] on div "10 seconds Tap to unmute" at bounding box center [380, 237] width 761 height 475
click at [429, 216] on div "10 seconds Tap to unmute" at bounding box center [380, 237] width 761 height 475
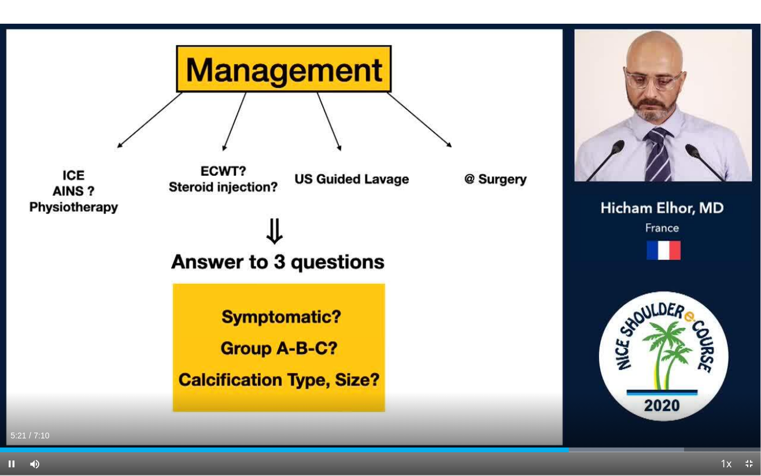
click at [470, 158] on div "10 seconds Tap to unmute" at bounding box center [380, 237] width 761 height 475
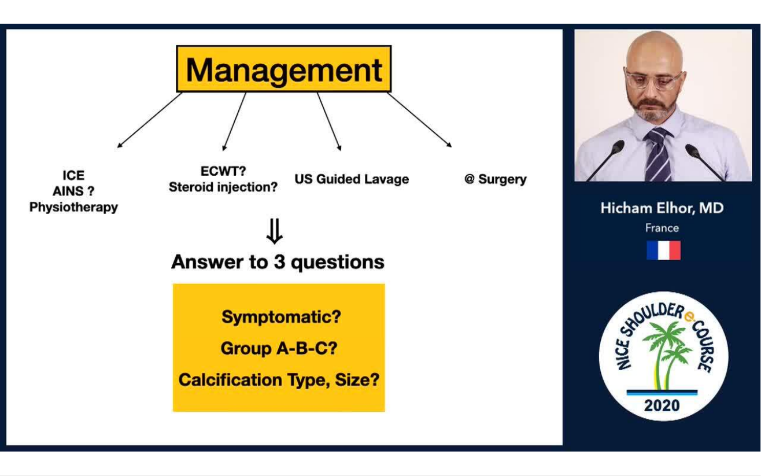
click at [637, 338] on div "10 seconds Tap to unmute" at bounding box center [380, 237] width 761 height 475
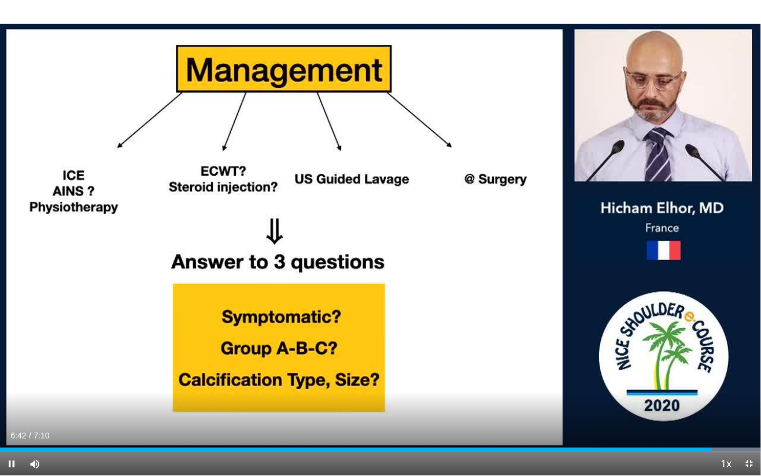
click at [670, 378] on div "Current Time 6:42 / Duration 7:10 Pause Skip Backward Skip Forward Mute Loaded …" at bounding box center [380, 463] width 761 height 23
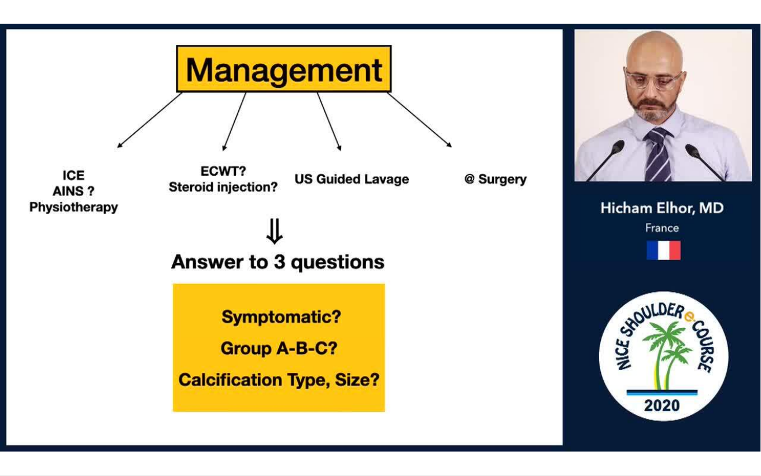
click at [722, 378] on div "10 seconds Tap to unmute" at bounding box center [380, 237] width 761 height 475
click at [216, 347] on div "10 seconds Tap to unmute" at bounding box center [380, 237] width 761 height 475
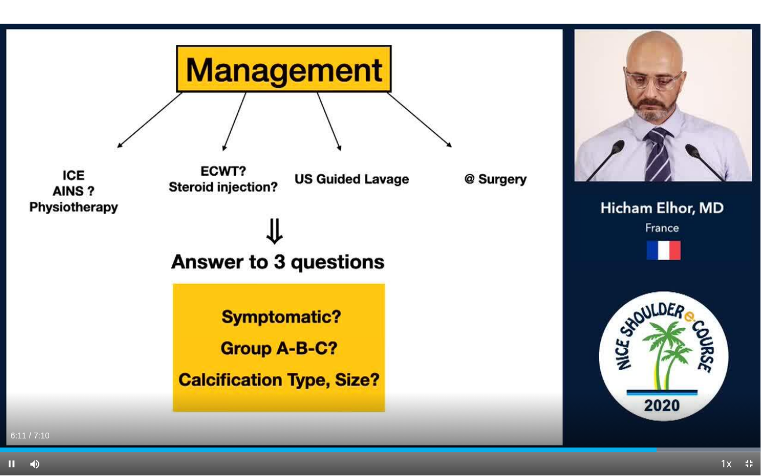
click at [638, 378] on div "Current Time 6:11 / Duration 7:10 Pause Skip Backward Skip Forward Mute Loaded …" at bounding box center [380, 463] width 761 height 23
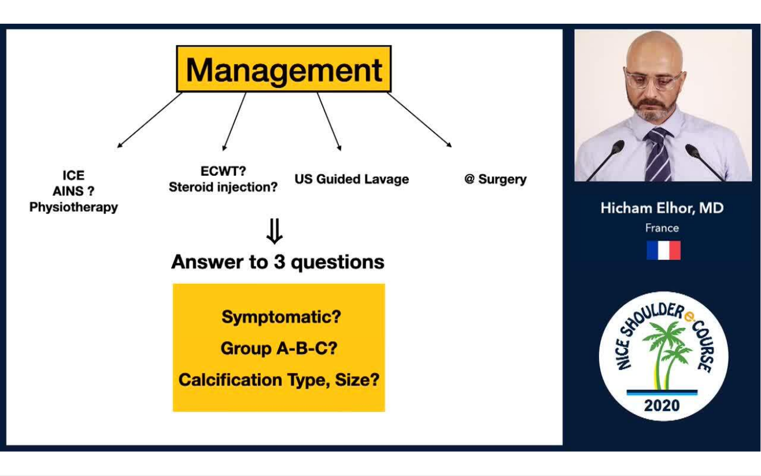
click at [681, 378] on div "10 seconds Tap to unmute" at bounding box center [380, 237] width 761 height 475
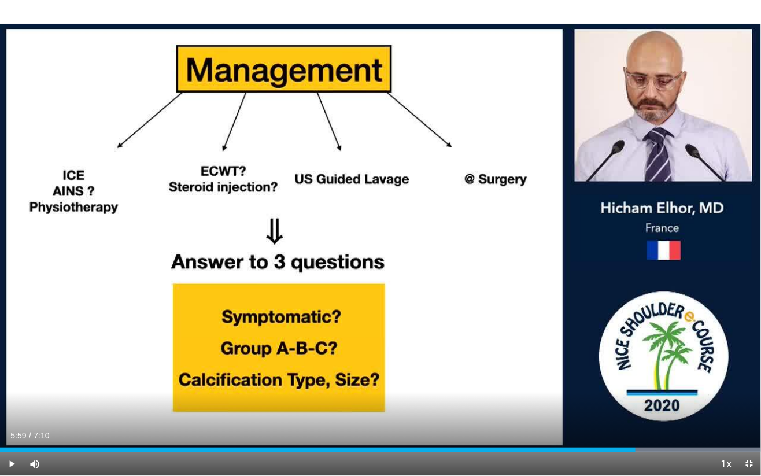
click at [58, 267] on div "10 seconds Tap to unmute" at bounding box center [380, 237] width 761 height 475
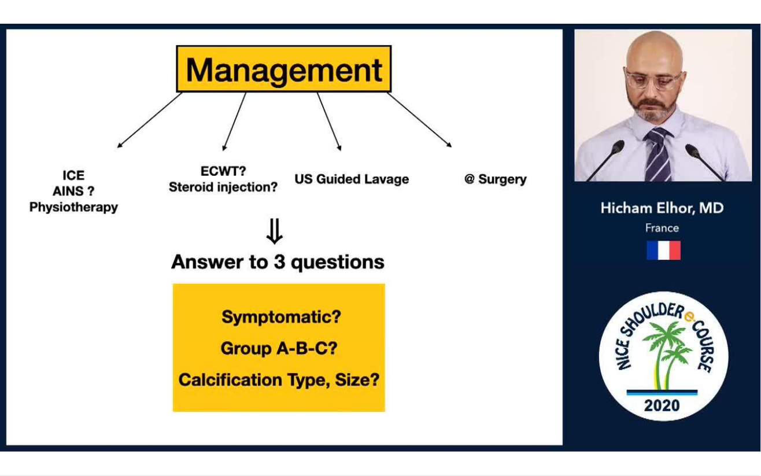
click at [394, 319] on div "10 seconds Tap to unmute" at bounding box center [380, 237] width 761 height 475
click at [404, 294] on div "10 seconds Tap to unmute" at bounding box center [380, 237] width 761 height 475
click at [337, 228] on div "10 seconds Tap to unmute" at bounding box center [380, 237] width 761 height 475
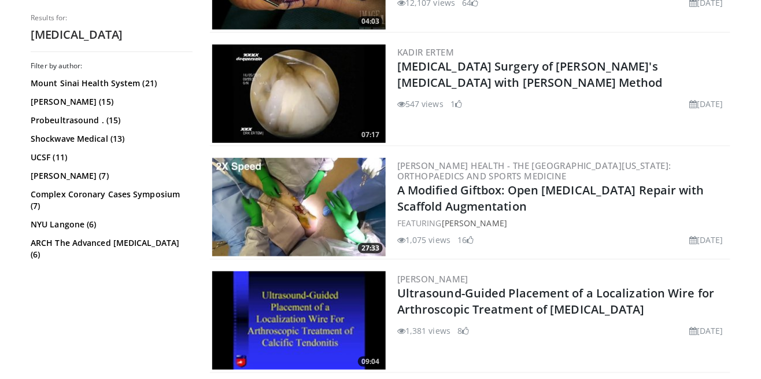
scroll to position [2853, 0]
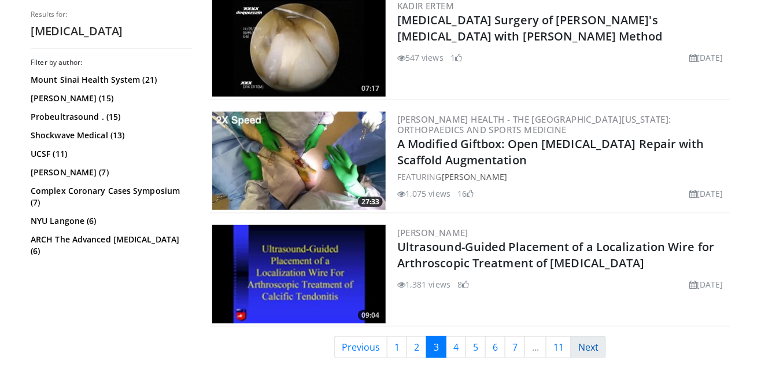
click at [592, 344] on link "Next" at bounding box center [588, 347] width 35 height 22
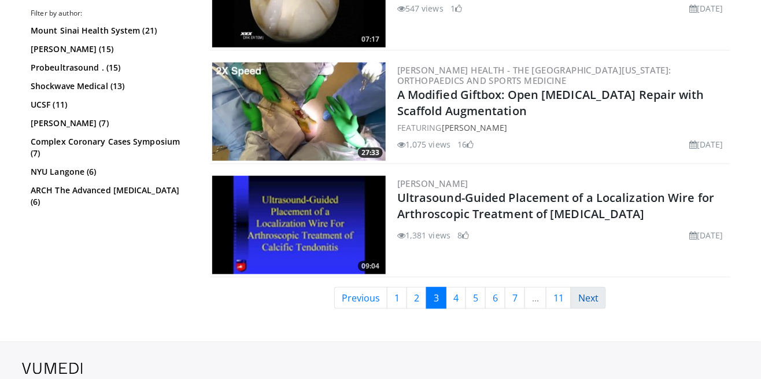
scroll to position [2909, 0]
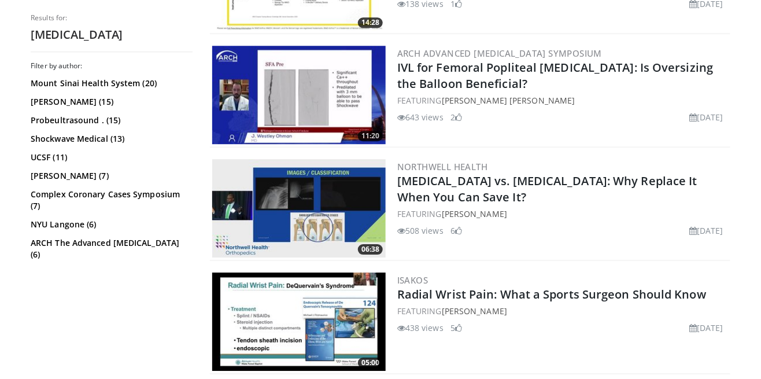
scroll to position [2268, 0]
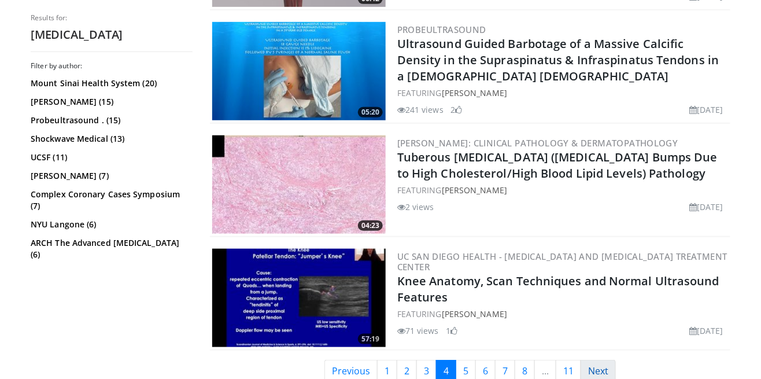
click at [600, 360] on link "Next" at bounding box center [598, 371] width 35 height 22
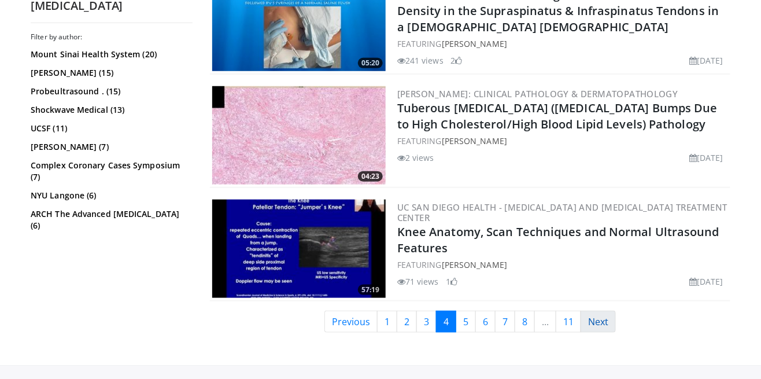
scroll to position [2913, 0]
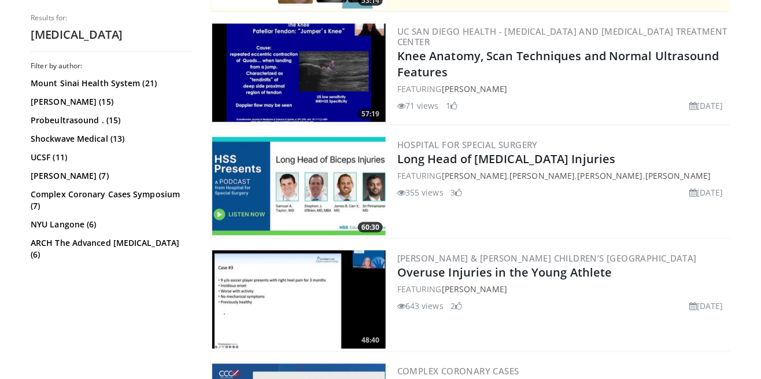
scroll to position [320, 0]
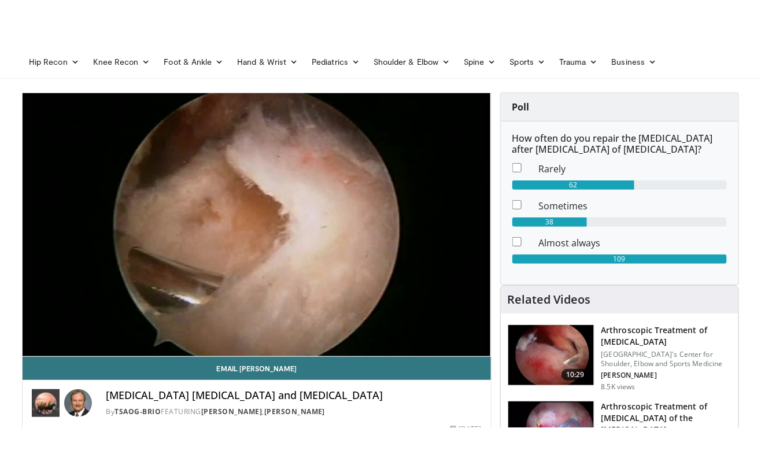
scroll to position [53, 0]
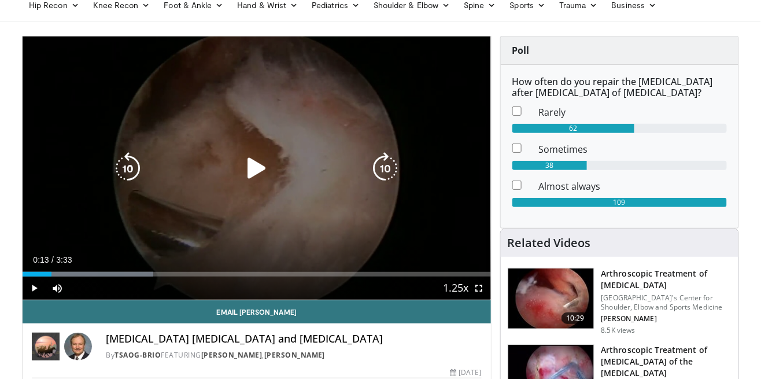
click at [253, 183] on icon "Video Player" at bounding box center [257, 168] width 32 height 32
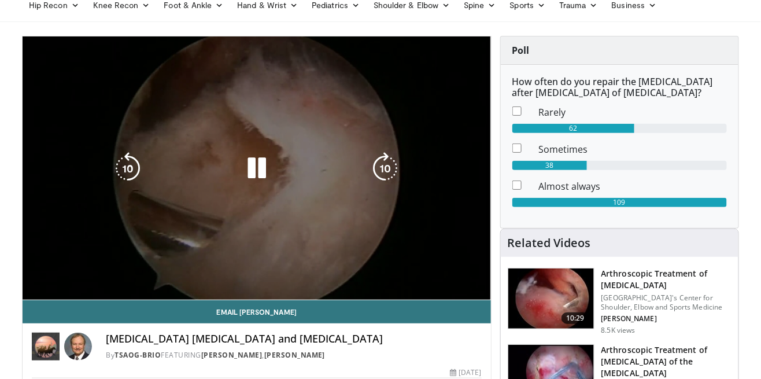
click at [260, 176] on icon "Video Player" at bounding box center [257, 168] width 32 height 32
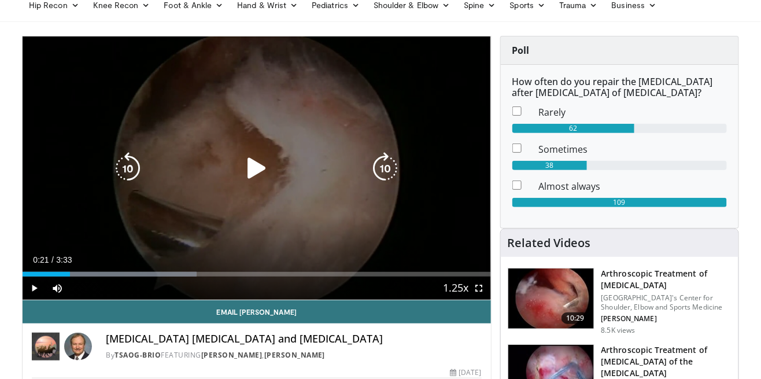
click at [262, 167] on icon "Video Player" at bounding box center [257, 168] width 32 height 32
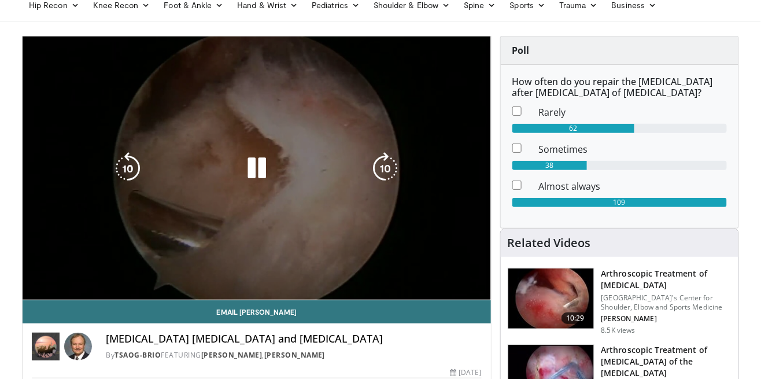
click at [128, 108] on div "10 seconds Tap to unmute" at bounding box center [257, 167] width 468 height 263
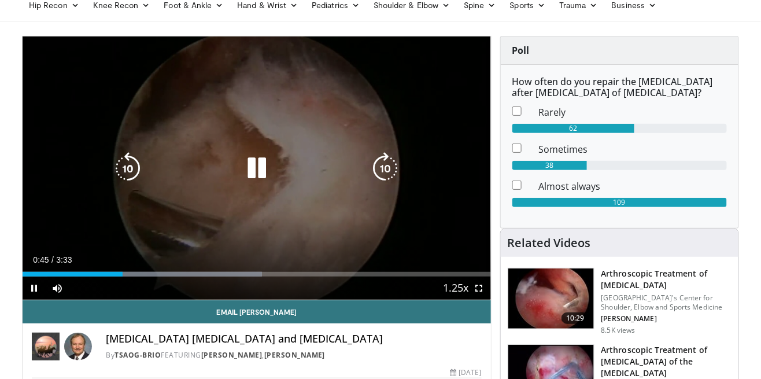
click at [239, 234] on div "10 seconds Tap to unmute" at bounding box center [257, 167] width 468 height 263
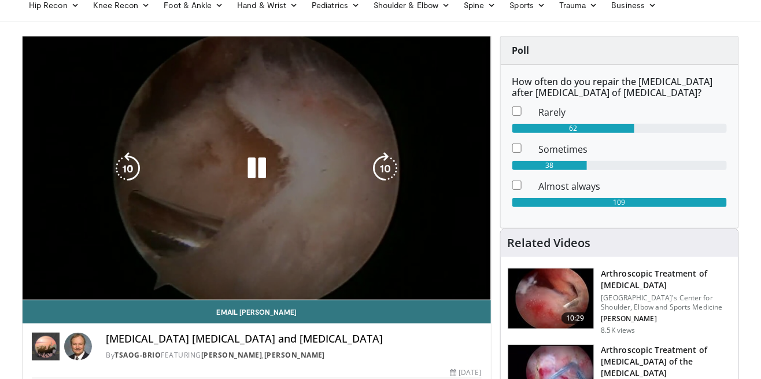
click at [396, 229] on div "10 seconds Tap to unmute" at bounding box center [257, 167] width 468 height 263
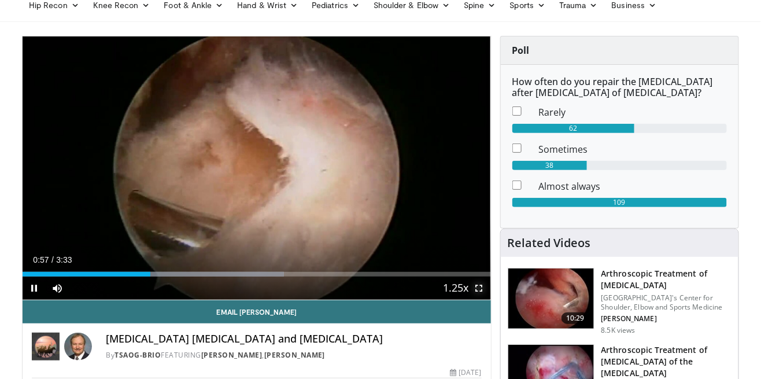
click at [488, 287] on span "Video Player" at bounding box center [479, 287] width 23 height 23
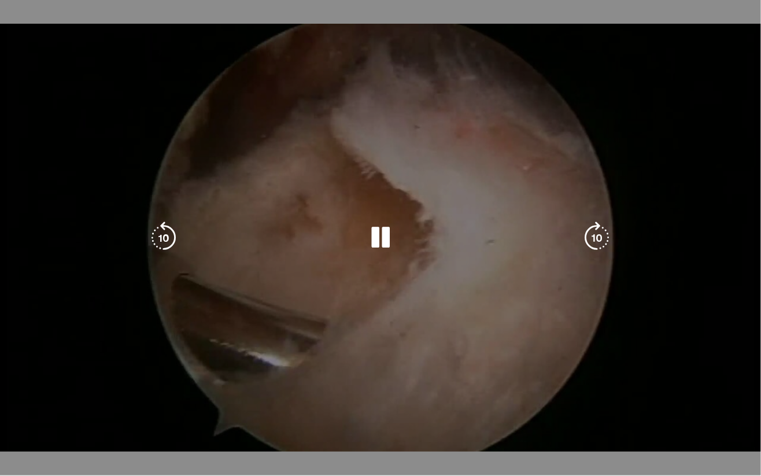
click at [232, 252] on div "10 seconds Tap to unmute" at bounding box center [380, 237] width 761 height 475
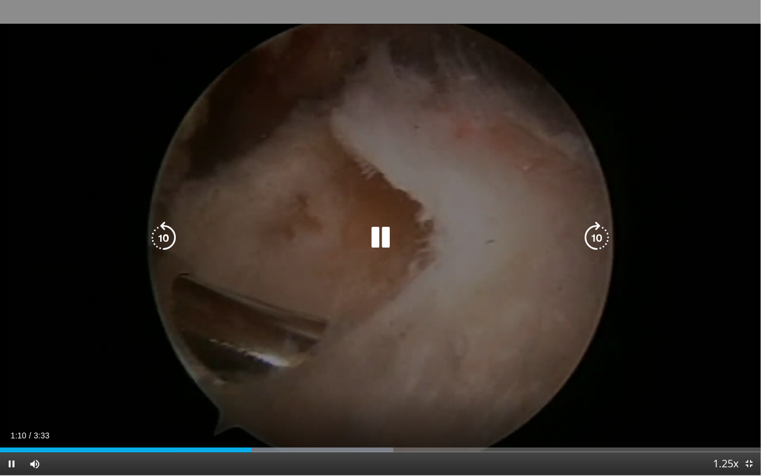
click at [369, 240] on icon "Video Player" at bounding box center [380, 238] width 32 height 32
click at [164, 151] on div "10 seconds Tap to unmute" at bounding box center [380, 237] width 761 height 475
click at [258, 193] on div "10 seconds Tap to unmute" at bounding box center [380, 237] width 761 height 475
click at [165, 240] on icon "Video Player" at bounding box center [163, 238] width 32 height 32
click at [382, 239] on icon "Video Player" at bounding box center [380, 238] width 32 height 32
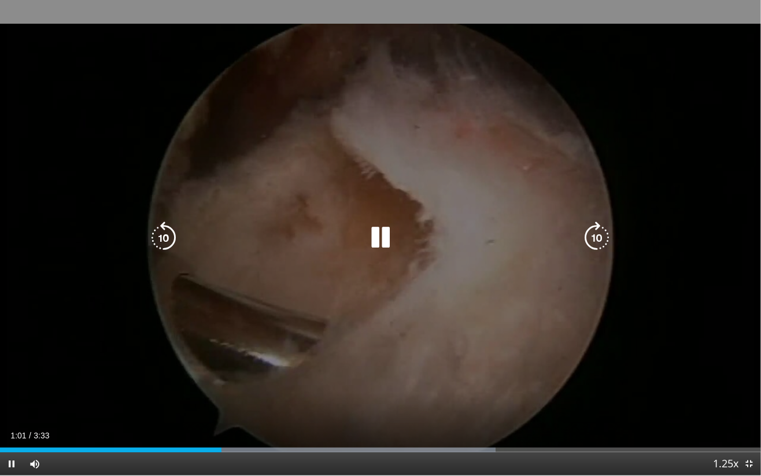
click at [171, 101] on div "10 seconds Tap to unmute" at bounding box center [380, 237] width 761 height 475
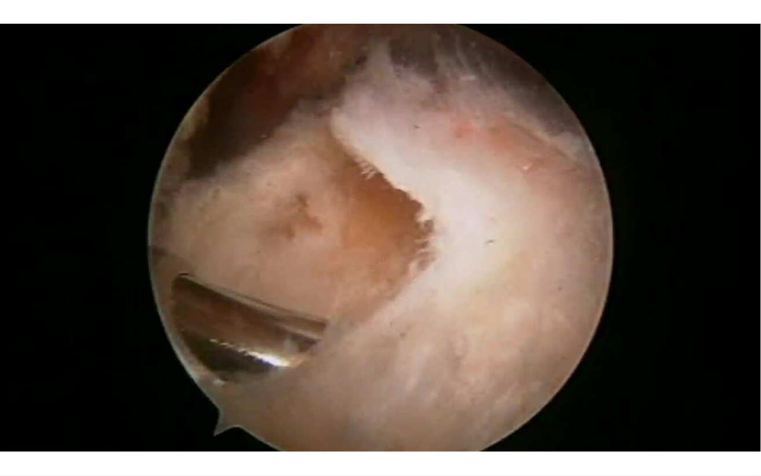
click at [134, 248] on div "10 seconds Tap to unmute" at bounding box center [380, 237] width 761 height 475
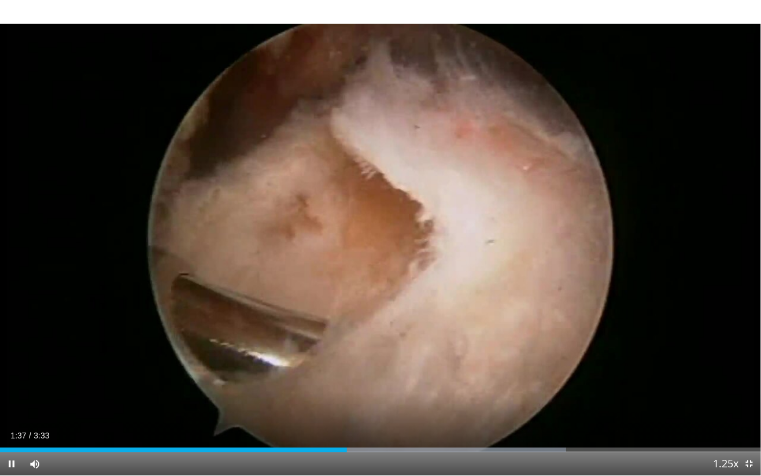
click at [163, 239] on div "10 seconds Tap to unmute" at bounding box center [380, 237] width 761 height 475
click at [151, 235] on div "10 seconds Tap to unmute" at bounding box center [380, 237] width 761 height 475
click at [169, 234] on div "10 seconds Tap to unmute" at bounding box center [380, 237] width 761 height 475
click at [174, 232] on div "10 seconds Tap to unmute" at bounding box center [380, 237] width 761 height 475
click at [172, 233] on div "10 seconds Tap to unmute" at bounding box center [380, 237] width 761 height 475
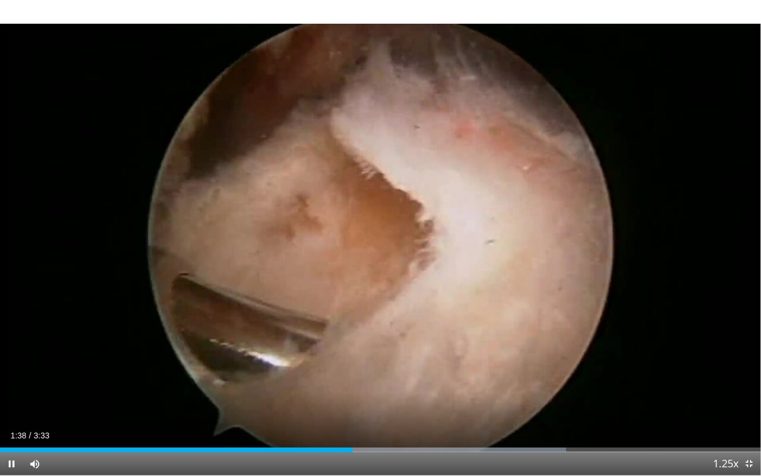
click at [121, 216] on div "10 seconds Tap to unmute" at bounding box center [380, 237] width 761 height 475
click at [117, 211] on div "10 seconds Tap to unmute" at bounding box center [380, 237] width 761 height 475
click at [172, 434] on div "1:39" at bounding box center [178, 450] width 356 height 5
click at [556, 260] on div "10 seconds Tap to unmute" at bounding box center [380, 237] width 761 height 475
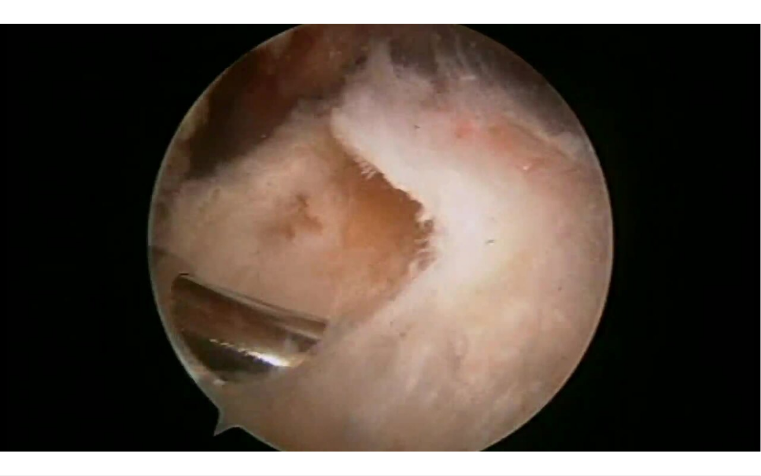
click at [553, 183] on div "10 seconds Tap to unmute" at bounding box center [380, 237] width 761 height 475
click at [304, 259] on div "10 seconds Tap to unmute" at bounding box center [380, 237] width 761 height 475
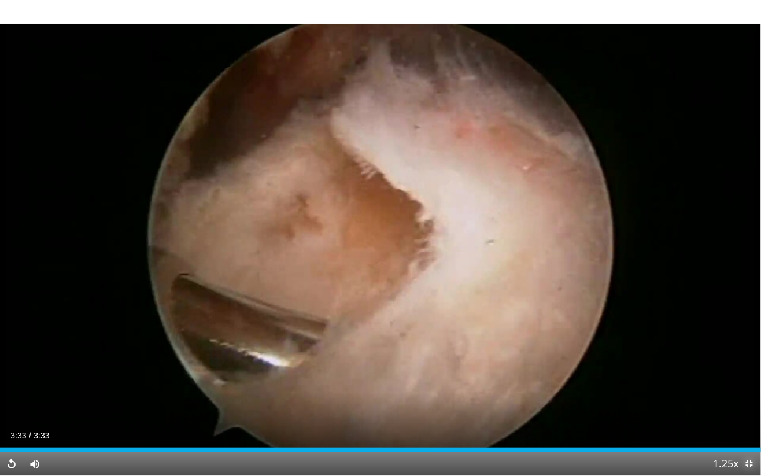
click at [749, 434] on span "Video Player" at bounding box center [749, 463] width 23 height 23
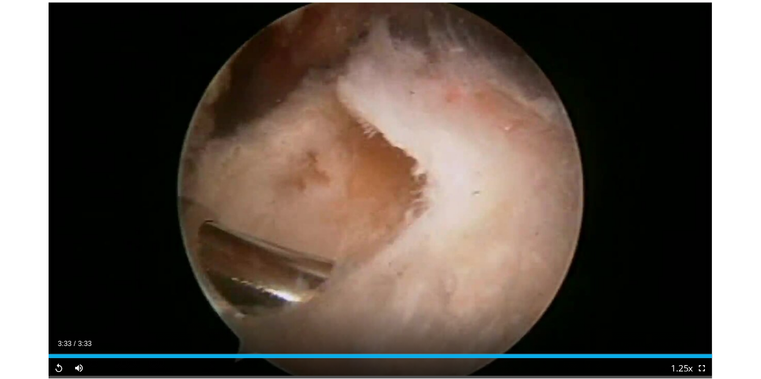
scroll to position [105, 0]
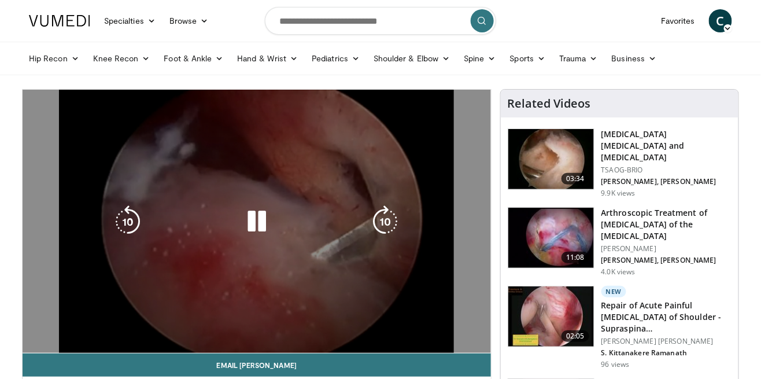
click at [271, 228] on icon "Video Player" at bounding box center [257, 221] width 32 height 32
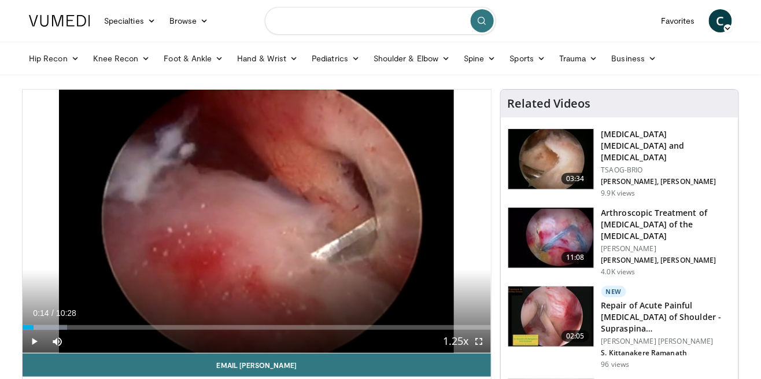
click at [399, 20] on input "Search topics, interventions" at bounding box center [380, 21] width 231 height 28
type input "**********"
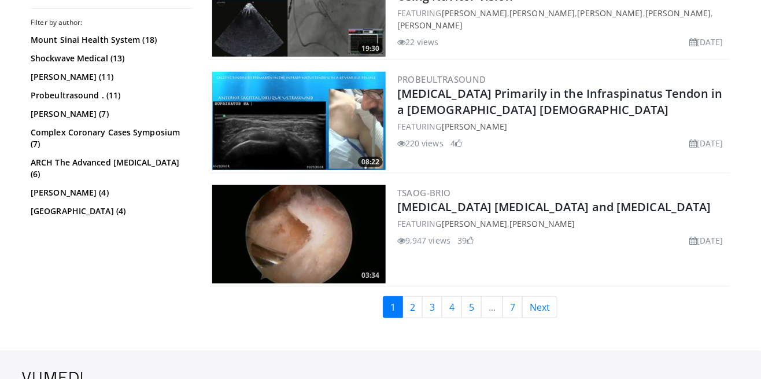
scroll to position [2892, 0]
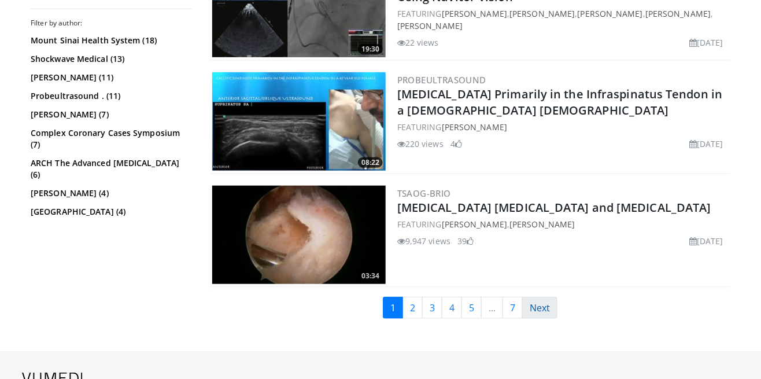
click at [548, 308] on link "Next" at bounding box center [539, 308] width 35 height 22
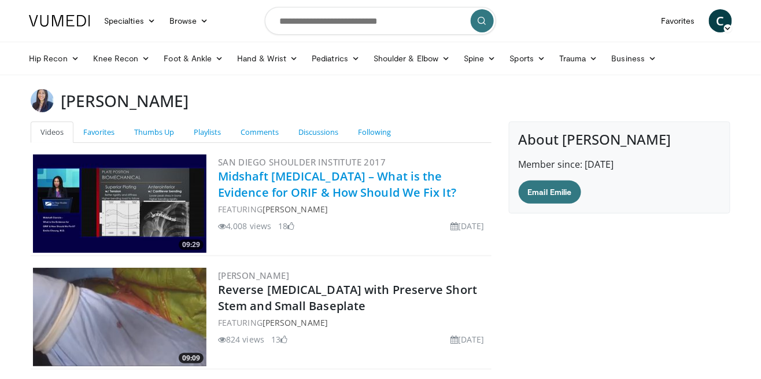
click at [257, 194] on link "Midshaft Clavicle – What is the Evidence for ORIF & How Should We Fix It?" at bounding box center [337, 184] width 238 height 32
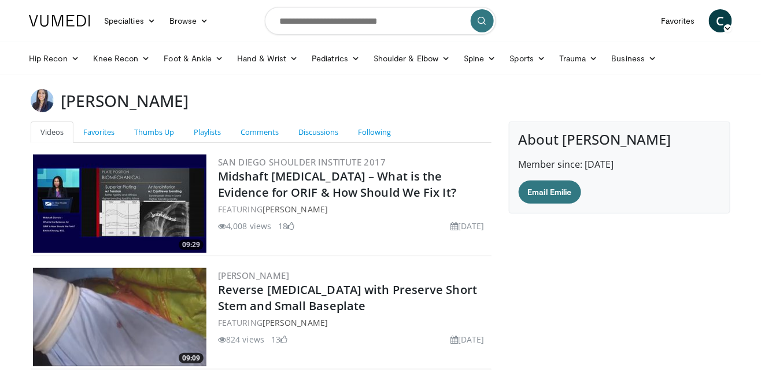
click at [89, 211] on img at bounding box center [120, 203] width 174 height 98
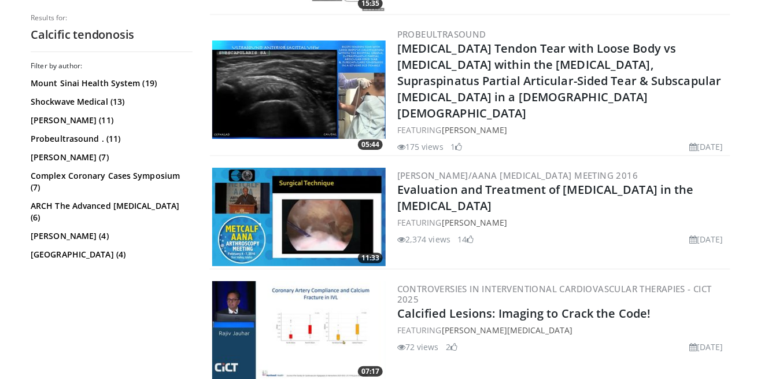
scroll to position [2804, 0]
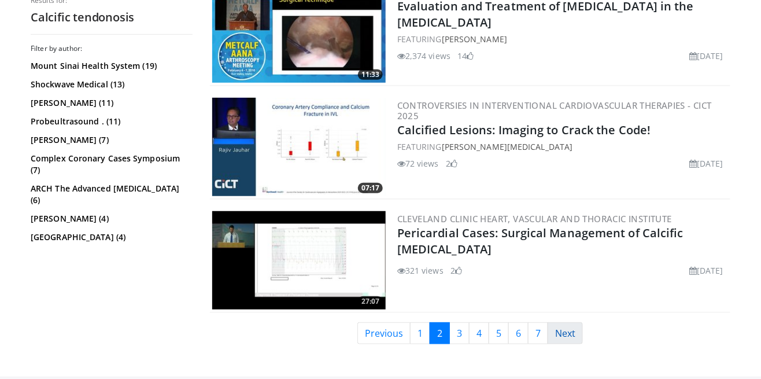
click at [572, 322] on link "Next" at bounding box center [565, 333] width 35 height 22
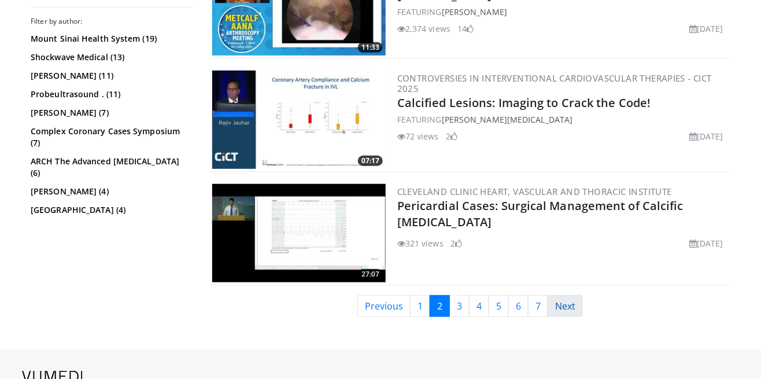
scroll to position [2853, 0]
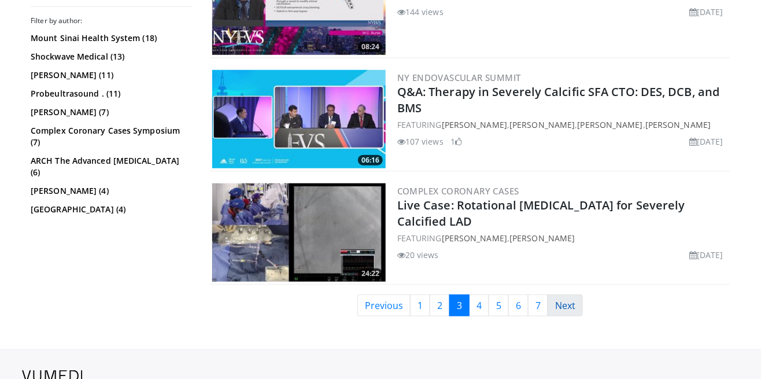
click at [564, 301] on link "Next" at bounding box center [565, 305] width 35 height 22
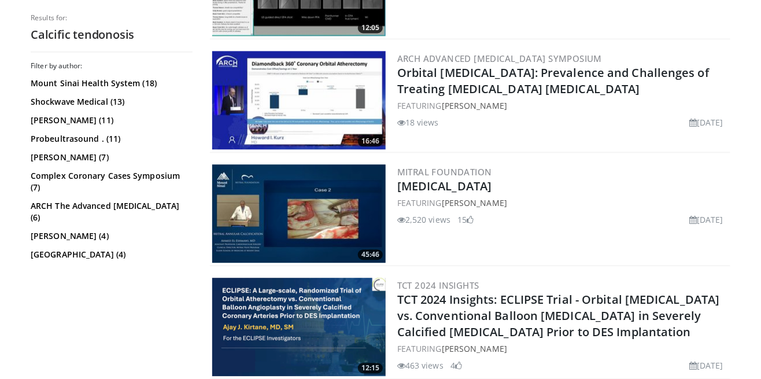
scroll to position [2118, 0]
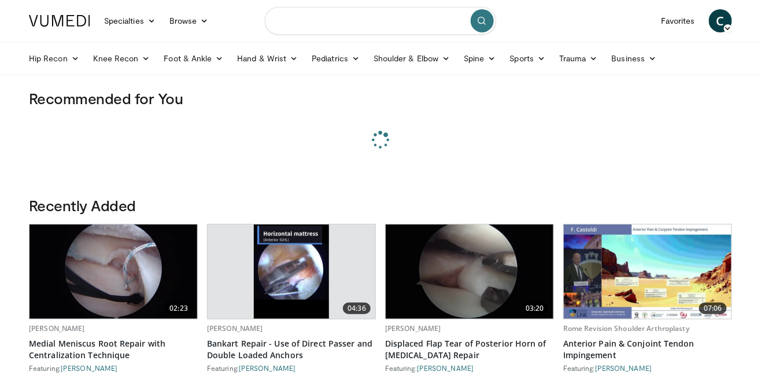
click at [349, 24] on input "Search topics, interventions" at bounding box center [380, 21] width 231 height 28
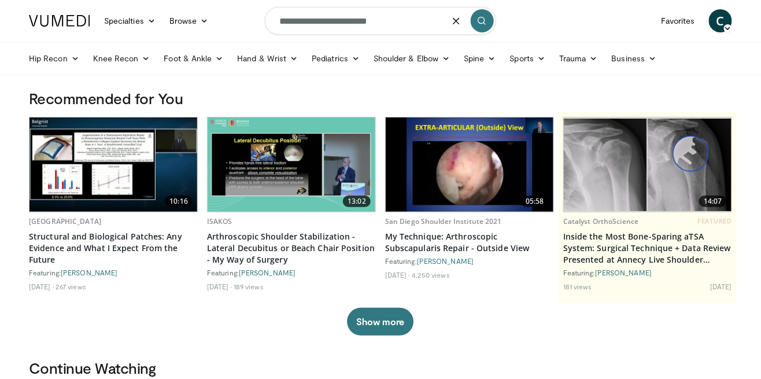
type input "**********"
click at [486, 21] on icon "submit" at bounding box center [482, 20] width 9 height 9
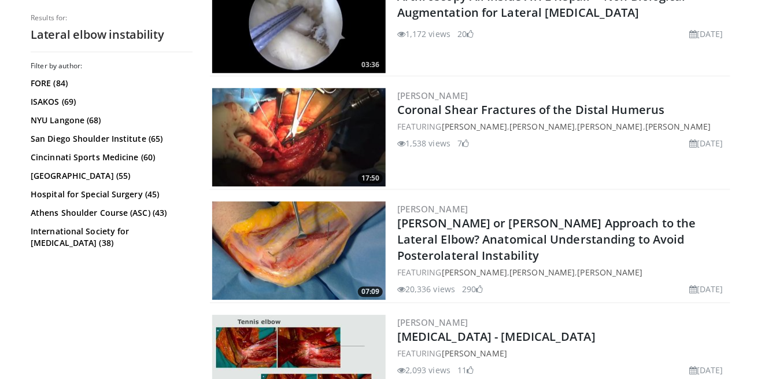
scroll to position [2201, 0]
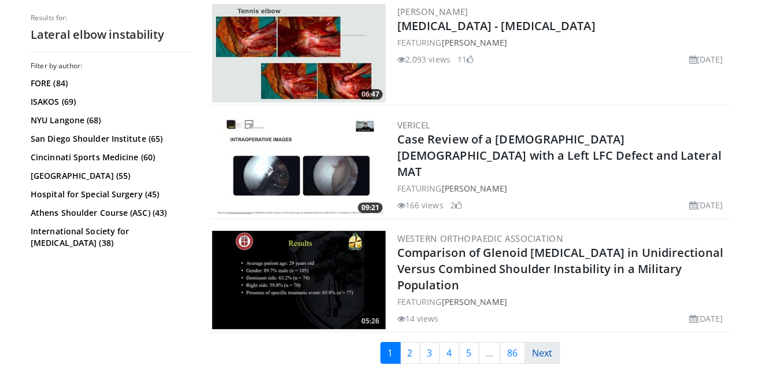
click at [548, 349] on link "Next" at bounding box center [542, 353] width 35 height 22
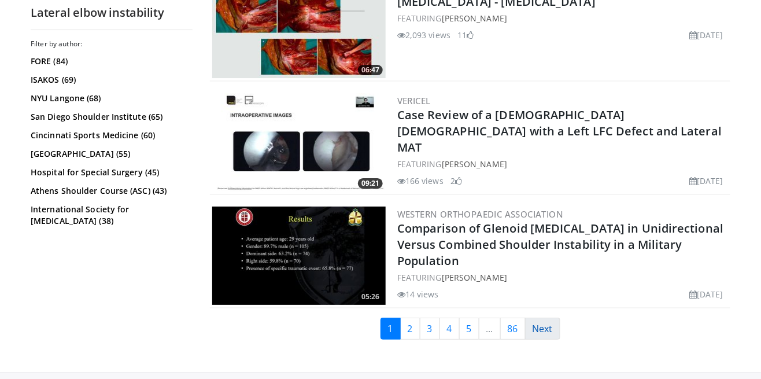
scroll to position [2563, 0]
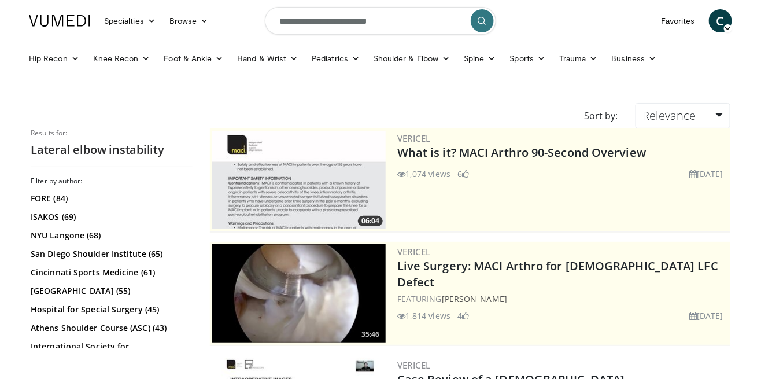
click at [314, 25] on input "**********" at bounding box center [380, 21] width 231 height 28
type input "**********"
click at [490, 17] on button "submit" at bounding box center [482, 20] width 23 height 23
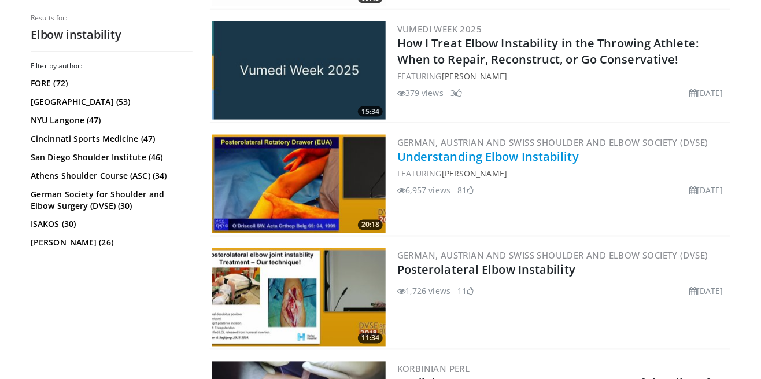
scroll to position [459, 0]
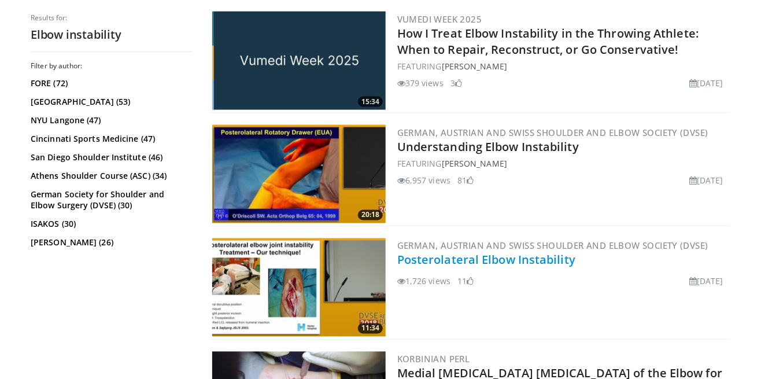
click at [556, 257] on link "Posterolateral Elbow Instability" at bounding box center [486, 260] width 178 height 16
